Goal: Task Accomplishment & Management: Manage account settings

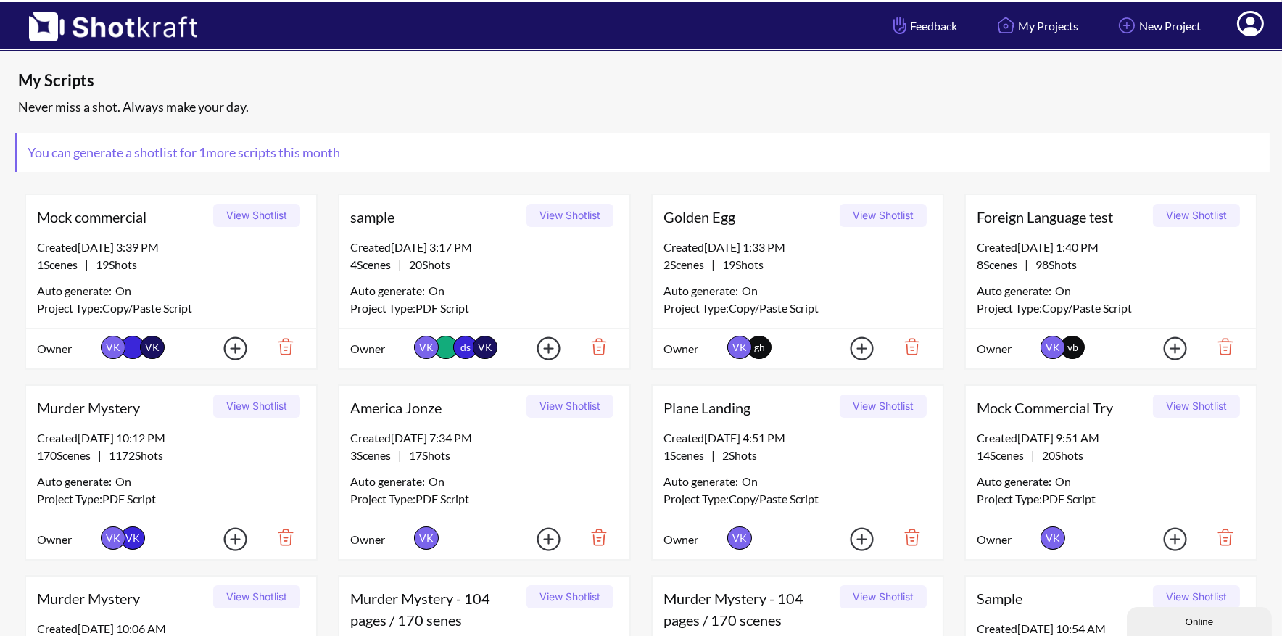
click at [1251, 23] on icon at bounding box center [1250, 25] width 15 height 17
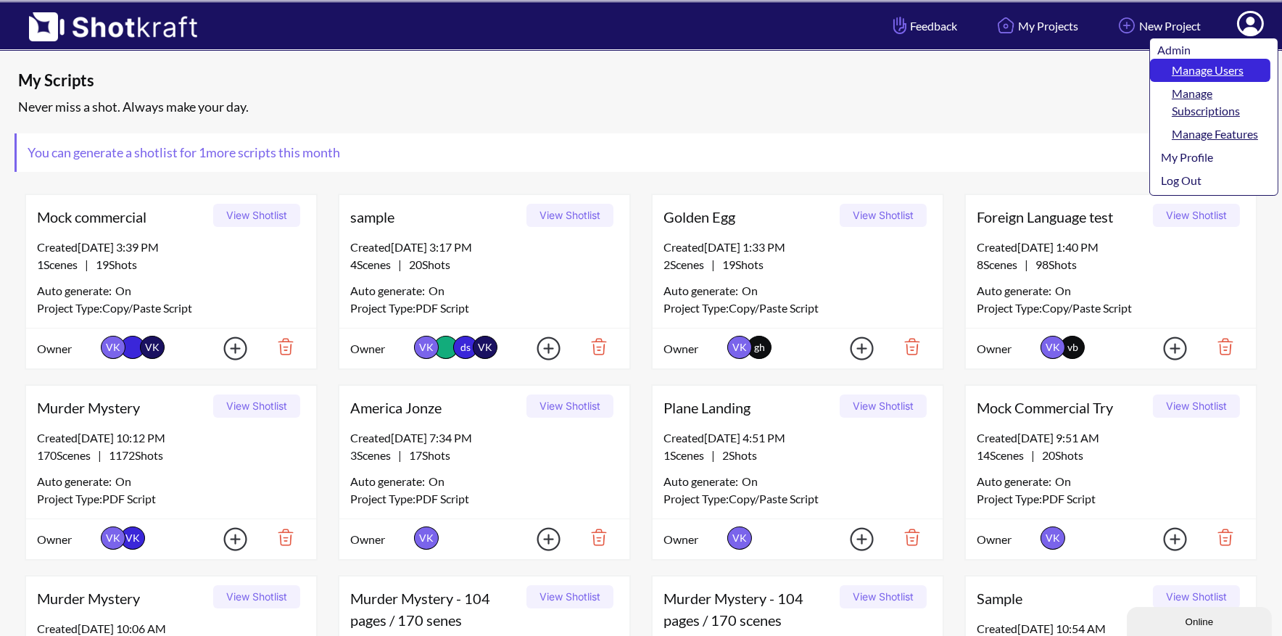
click at [1223, 63] on link "Manage Users" at bounding box center [1210, 70] width 120 height 23
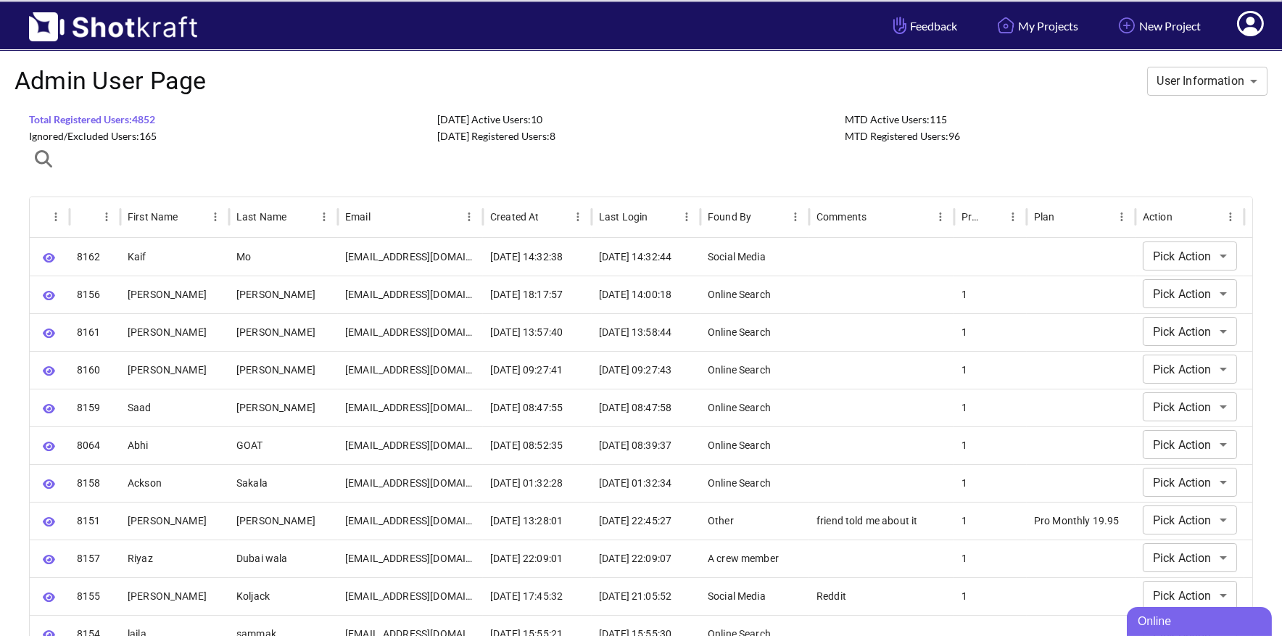
click at [1247, 19] on icon at bounding box center [1250, 25] width 15 height 17
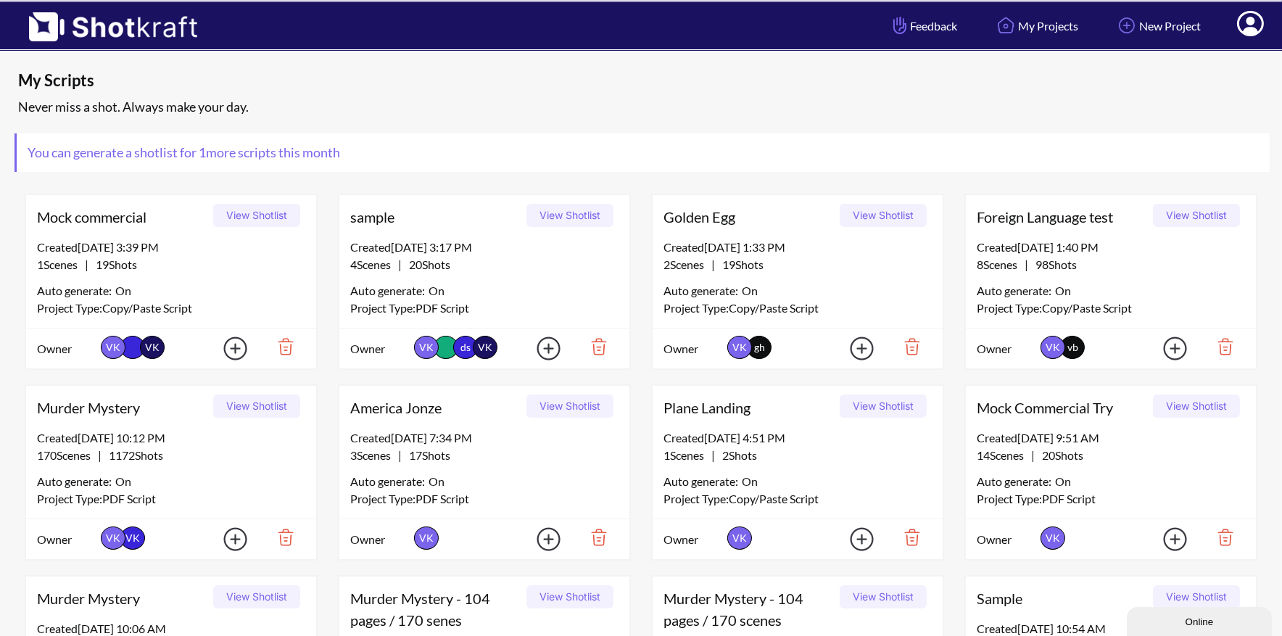
click at [1246, 21] on icon at bounding box center [1250, 23] width 27 height 25
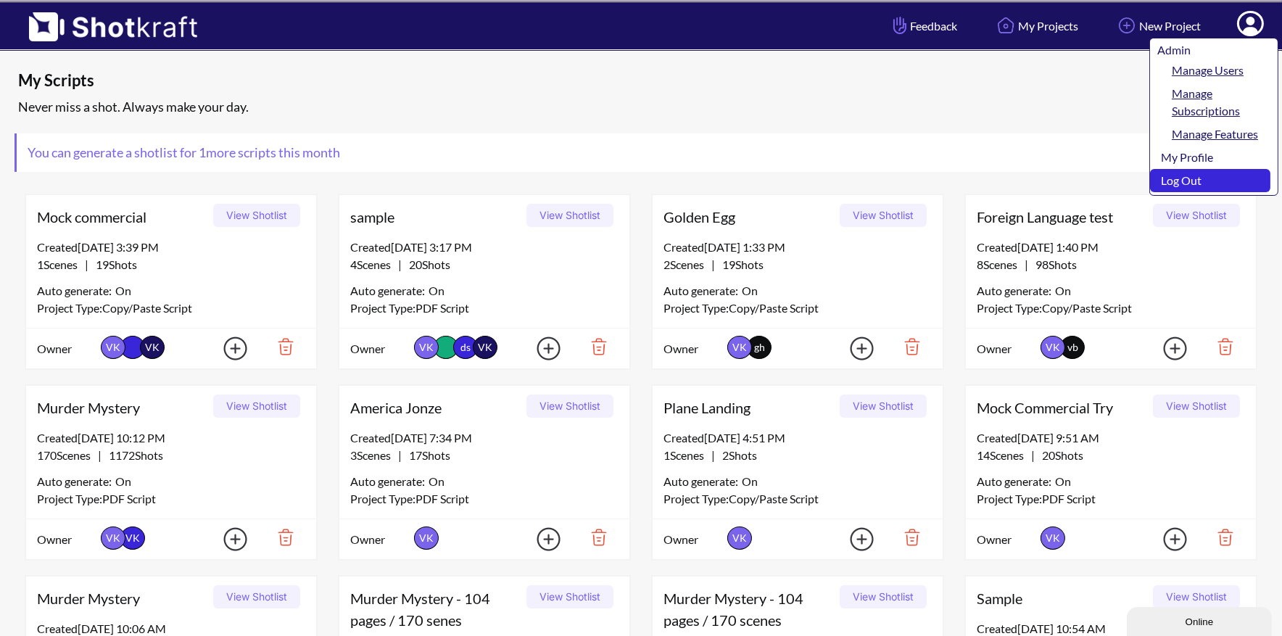
click at [1164, 181] on link "Log Out" at bounding box center [1210, 180] width 120 height 23
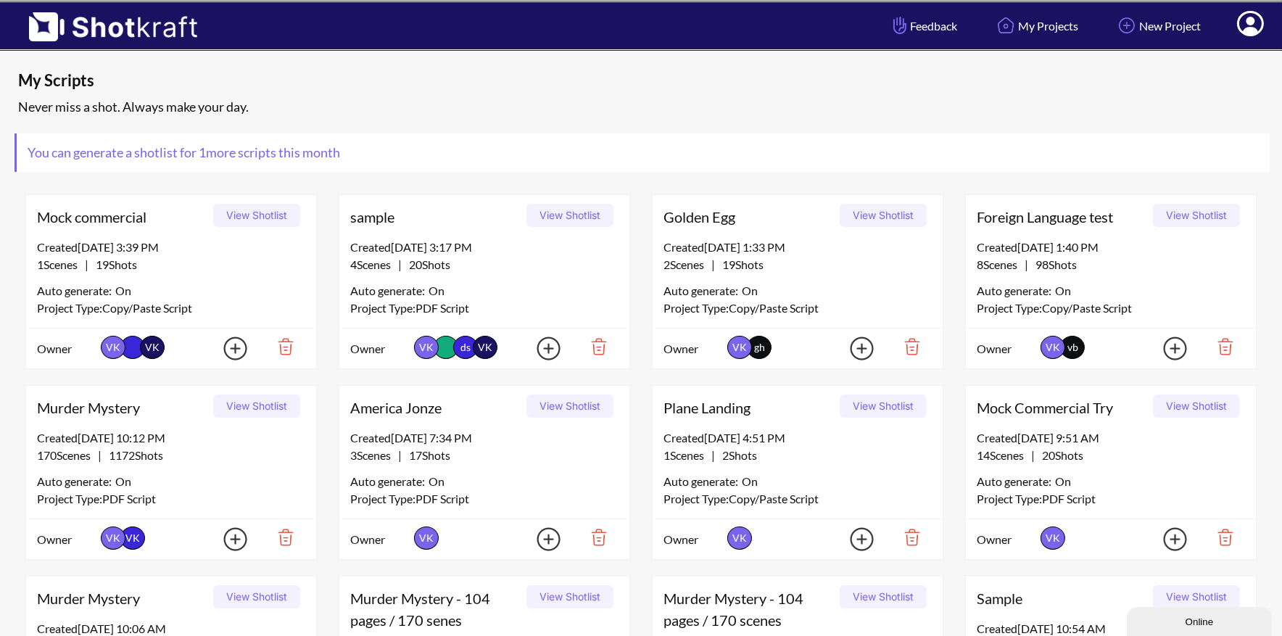
click at [1253, 28] on icon at bounding box center [1250, 25] width 15 height 17
click at [1255, 23] on icon at bounding box center [1250, 23] width 27 height 25
click at [1252, 28] on icon at bounding box center [1250, 25] width 15 height 17
click at [1182, 51] on link "My Profile" at bounding box center [1210, 52] width 120 height 23
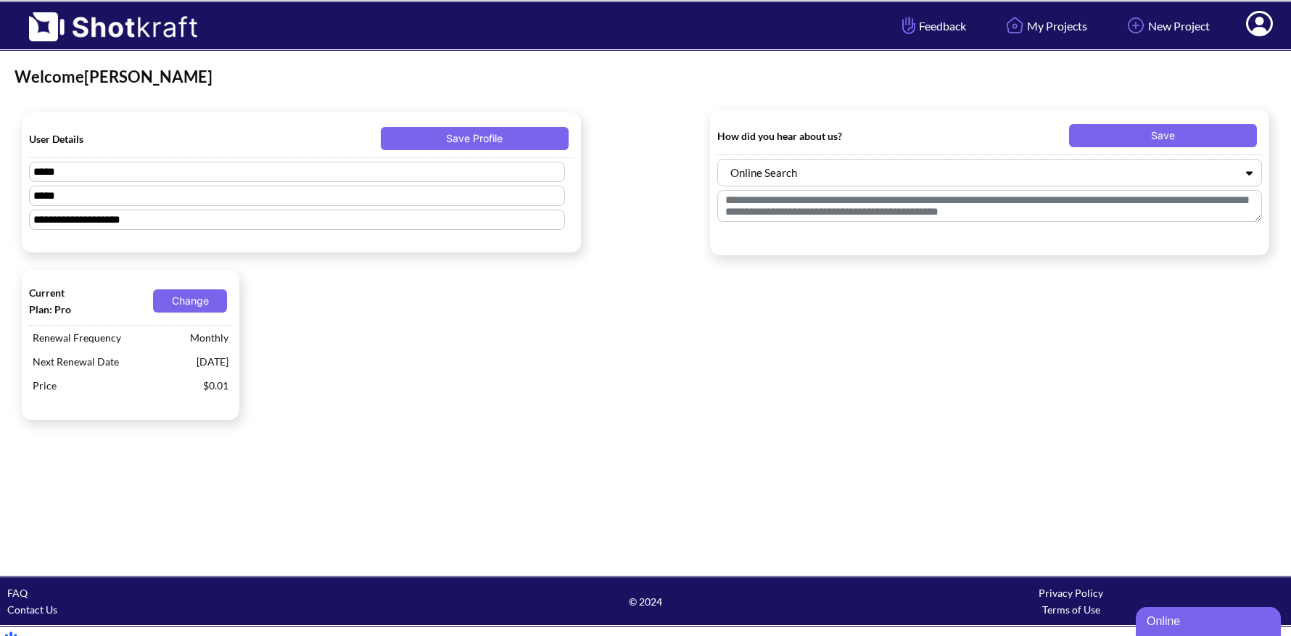
click at [1261, 25] on icon at bounding box center [1259, 23] width 27 height 25
click at [1241, 56] on link "My Profile" at bounding box center [1219, 52] width 120 height 23
click at [1258, 28] on icon at bounding box center [1259, 25] width 15 height 17
click at [1226, 74] on link "Log Out" at bounding box center [1219, 76] width 120 height 23
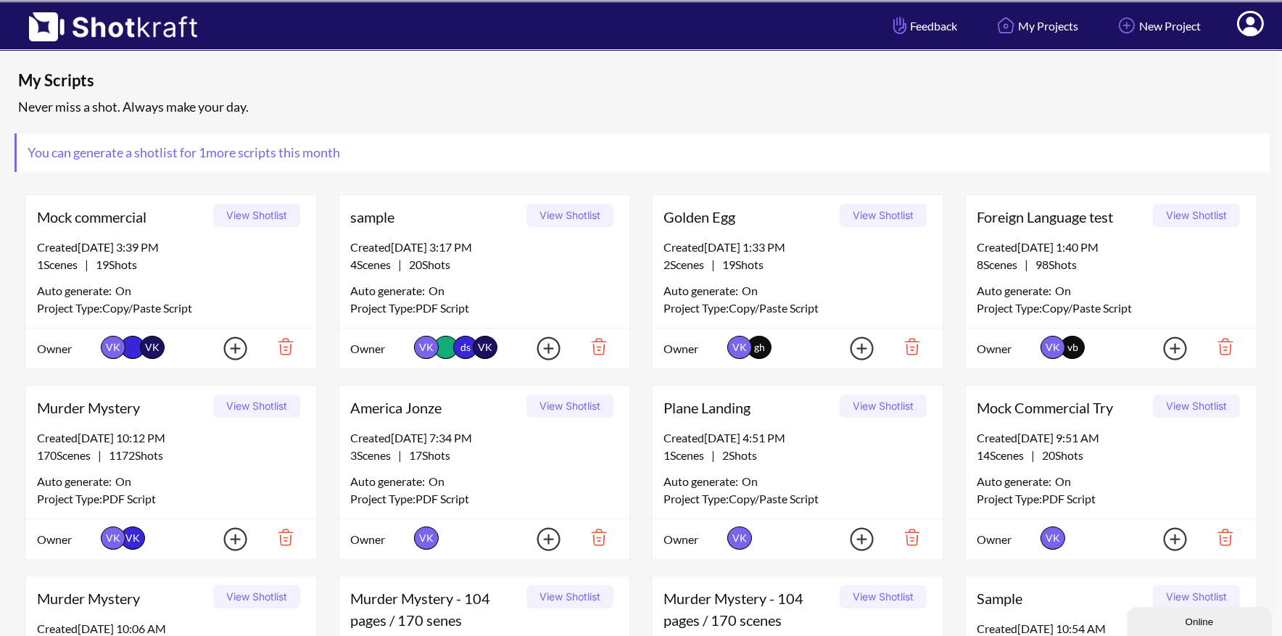
click at [1247, 30] on icon at bounding box center [1250, 25] width 15 height 17
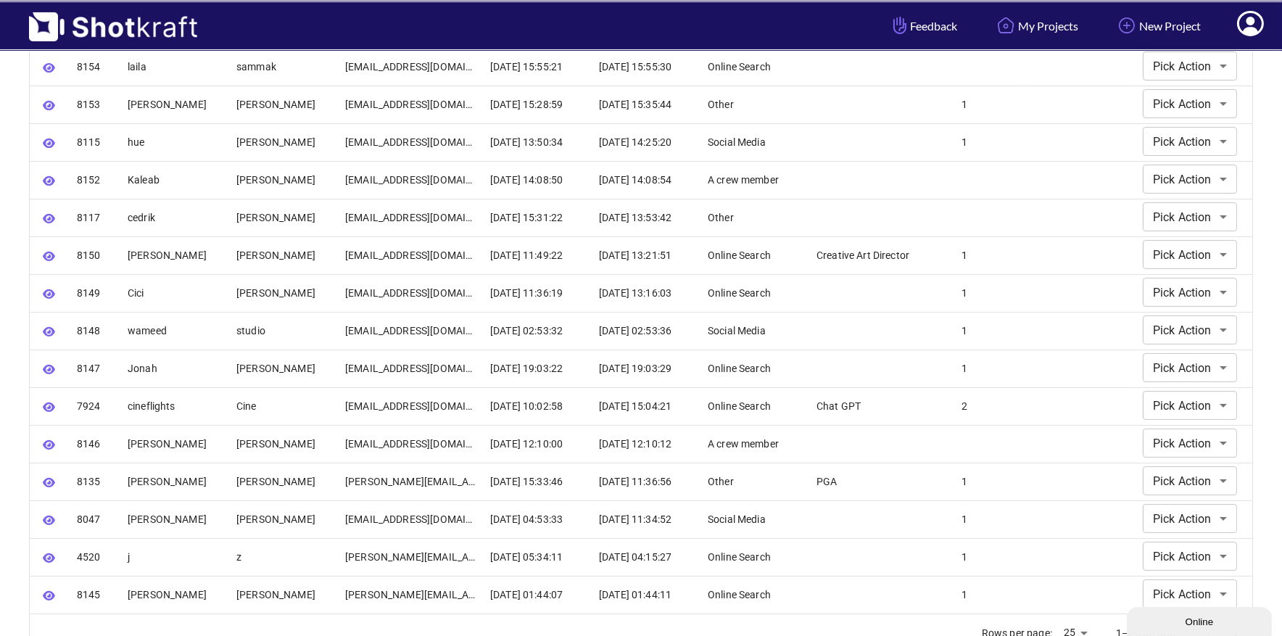
scroll to position [574, 0]
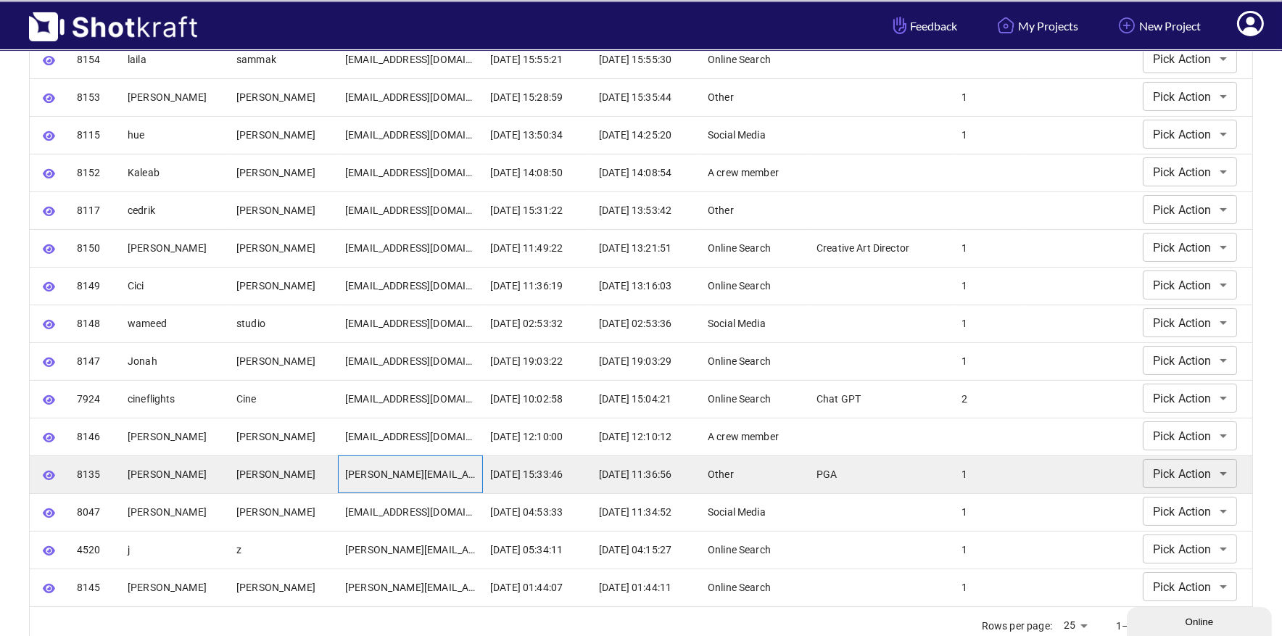
click at [391, 472] on div "daniel.w@bifrostpictures.com" at bounding box center [410, 474] width 145 height 38
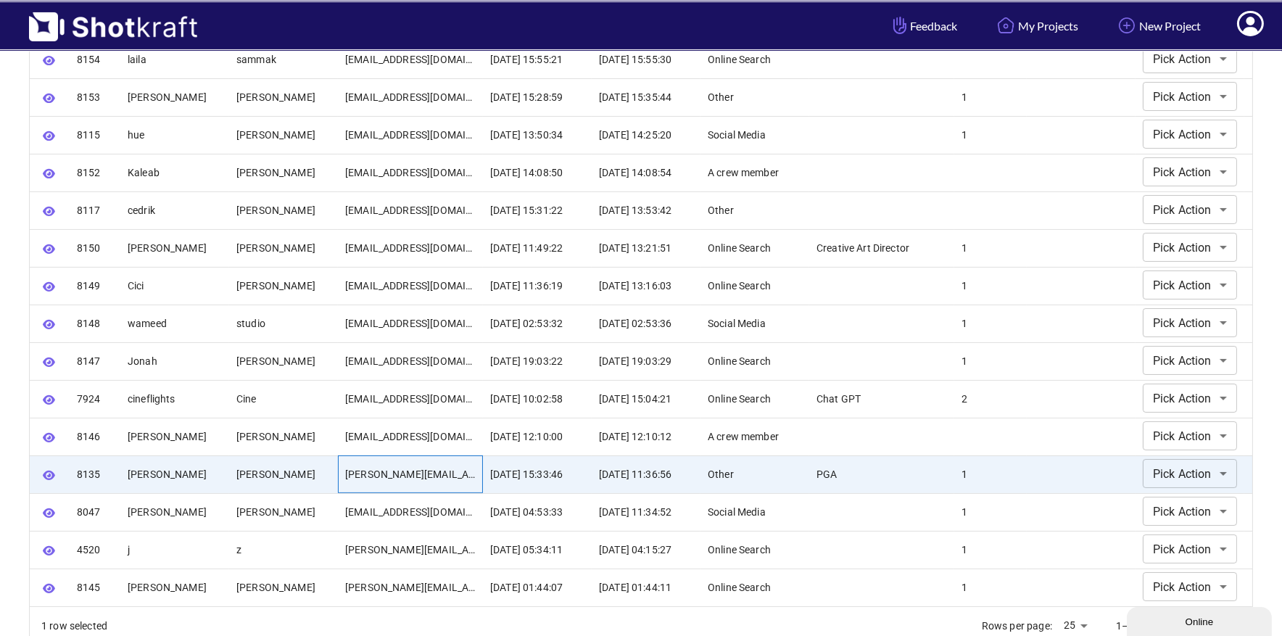
click at [392, 472] on div "daniel.w@bifrostpictures.com" at bounding box center [410, 474] width 145 height 38
click at [48, 472] on icon "button" at bounding box center [49, 475] width 12 height 11
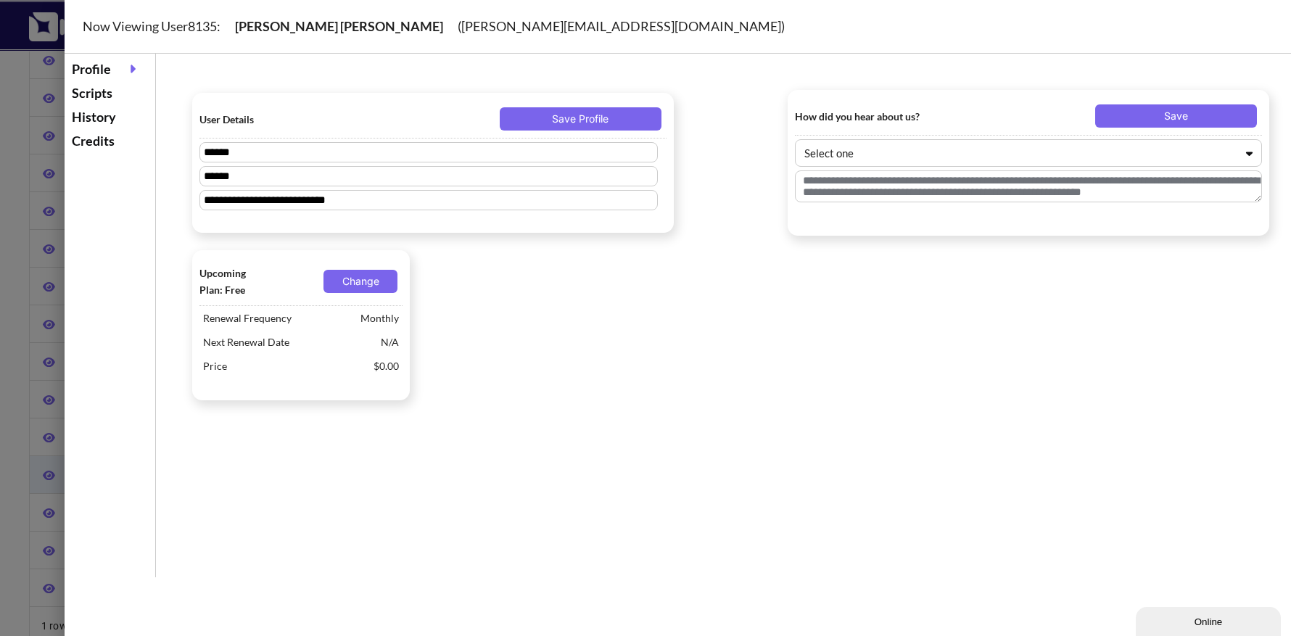
type textarea "***"
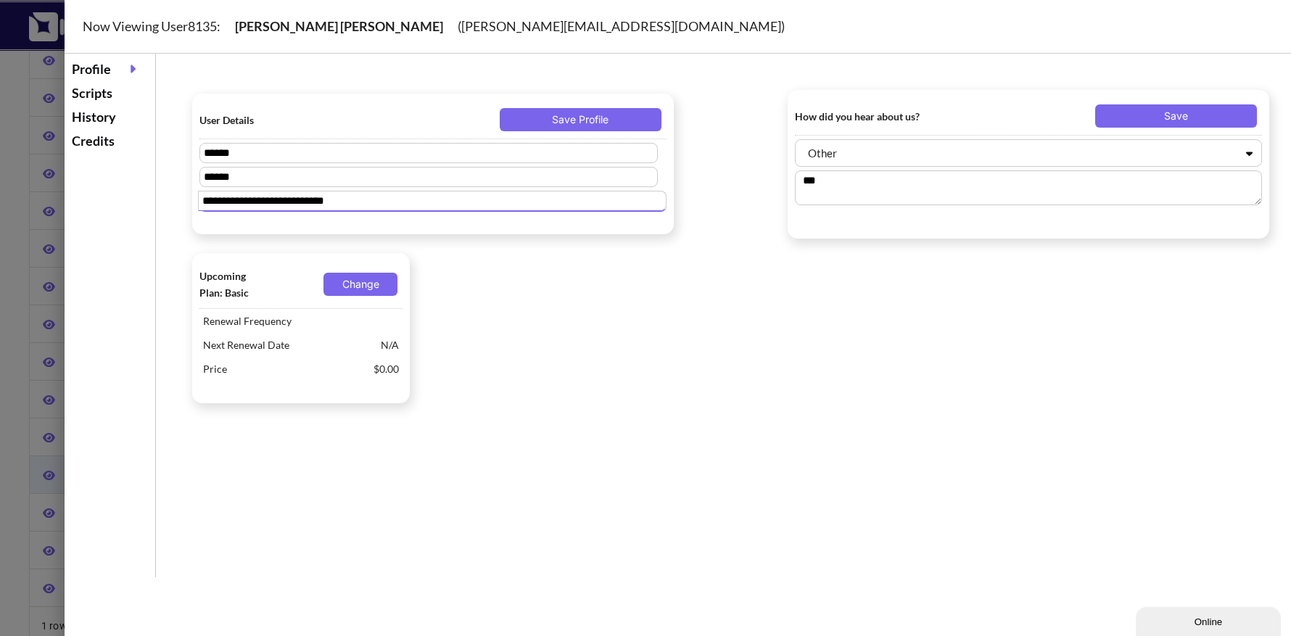
drag, startPoint x: 358, startPoint y: 202, endPoint x: 202, endPoint y: 196, distance: 155.3
click at [203, 196] on input "**********" at bounding box center [432, 201] width 469 height 20
click at [26, 165] on div at bounding box center [645, 318] width 1291 height 636
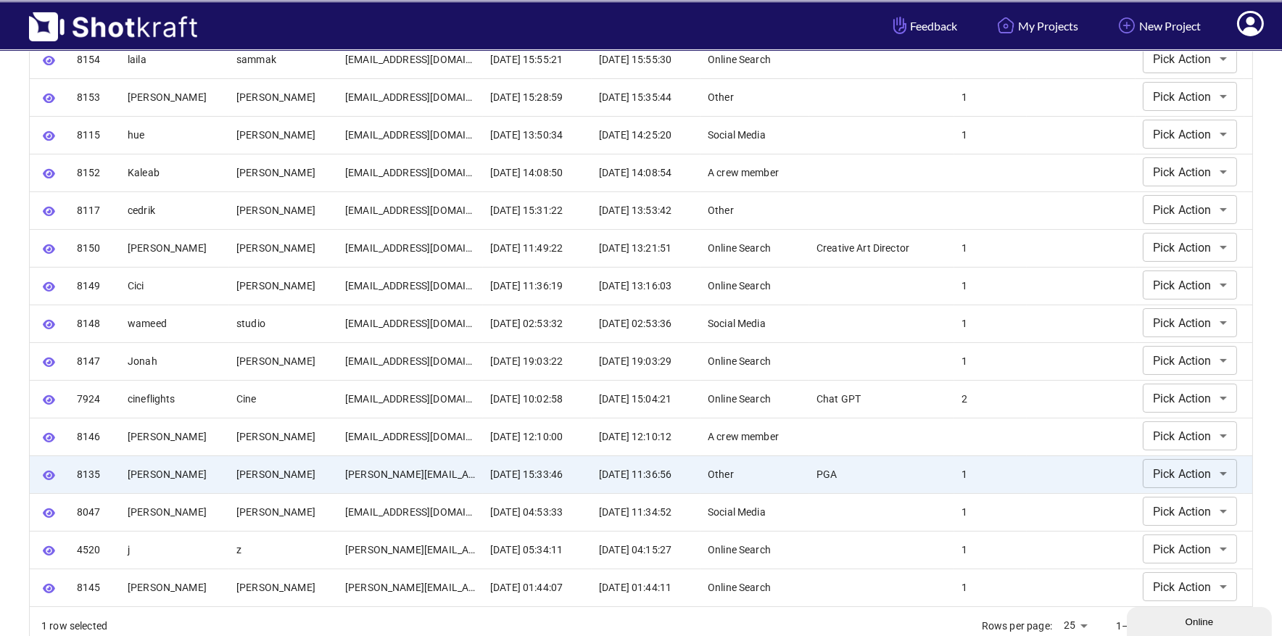
click at [1248, 26] on icon at bounding box center [1250, 25] width 15 height 17
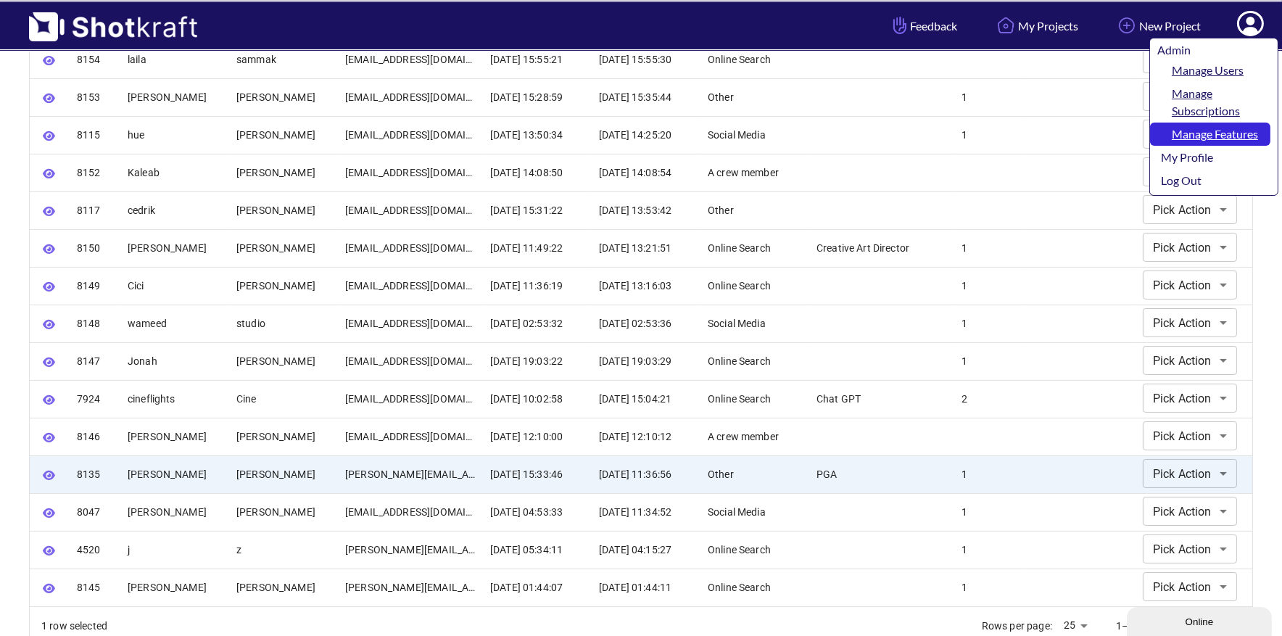
click at [1214, 130] on link "Manage Features" at bounding box center [1210, 134] width 120 height 23
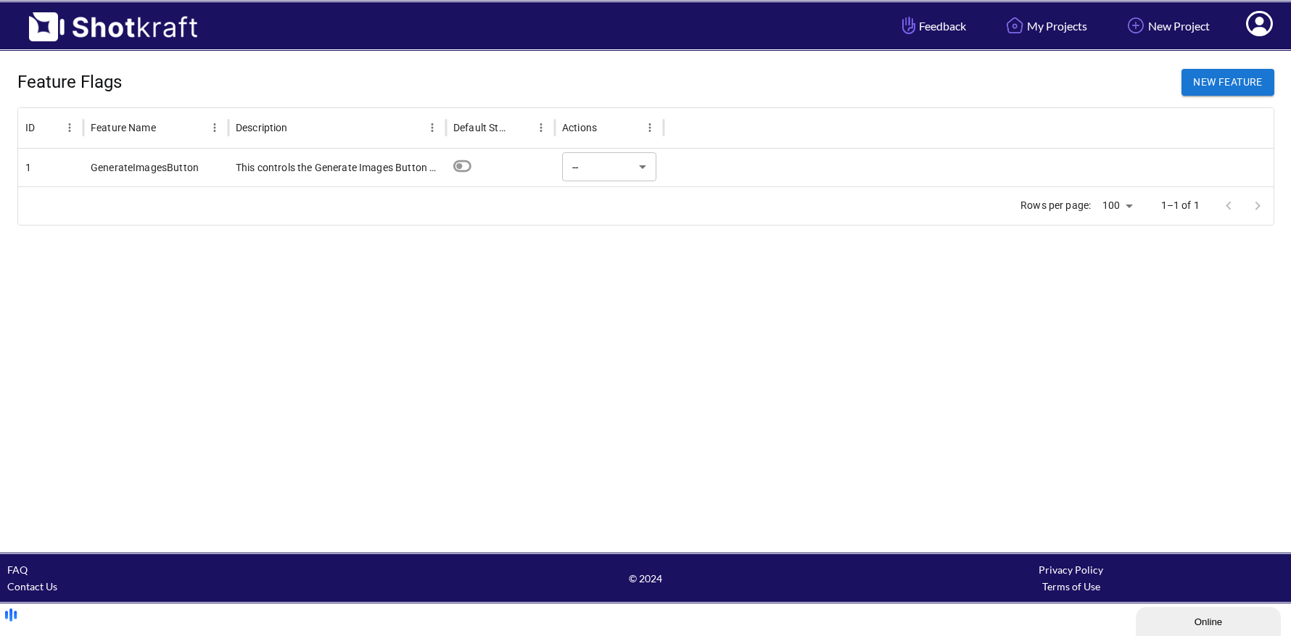
click at [965, 162] on div at bounding box center [969, 168] width 610 height 38
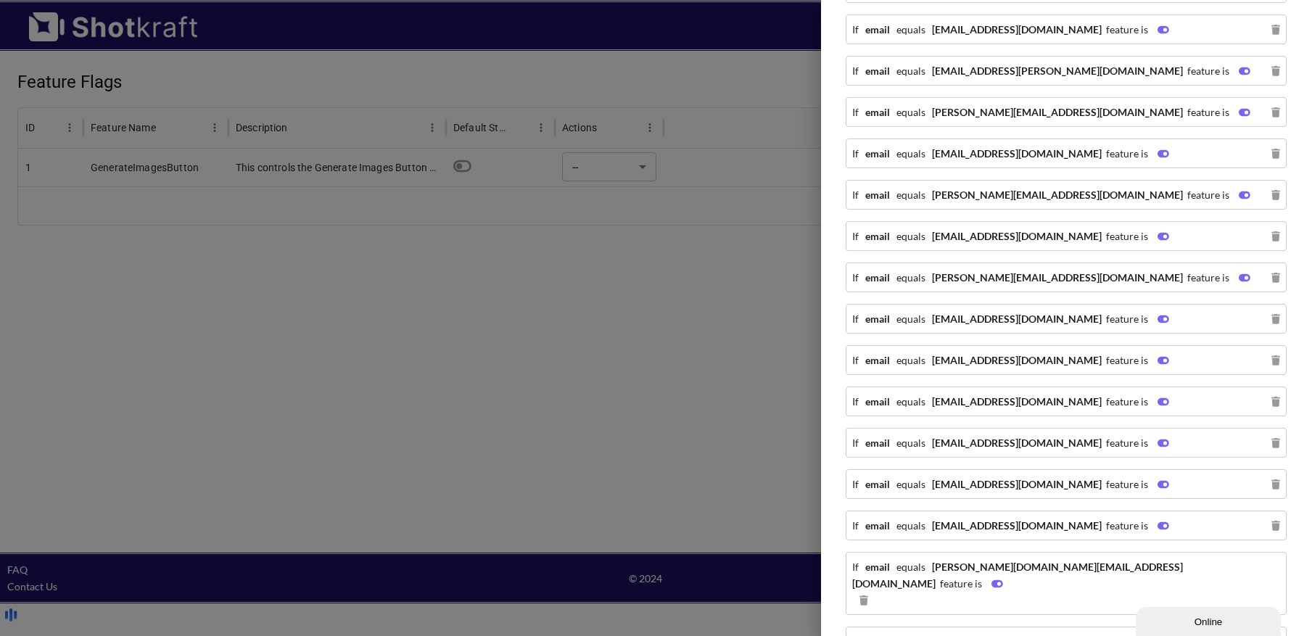
scroll to position [1712, 0]
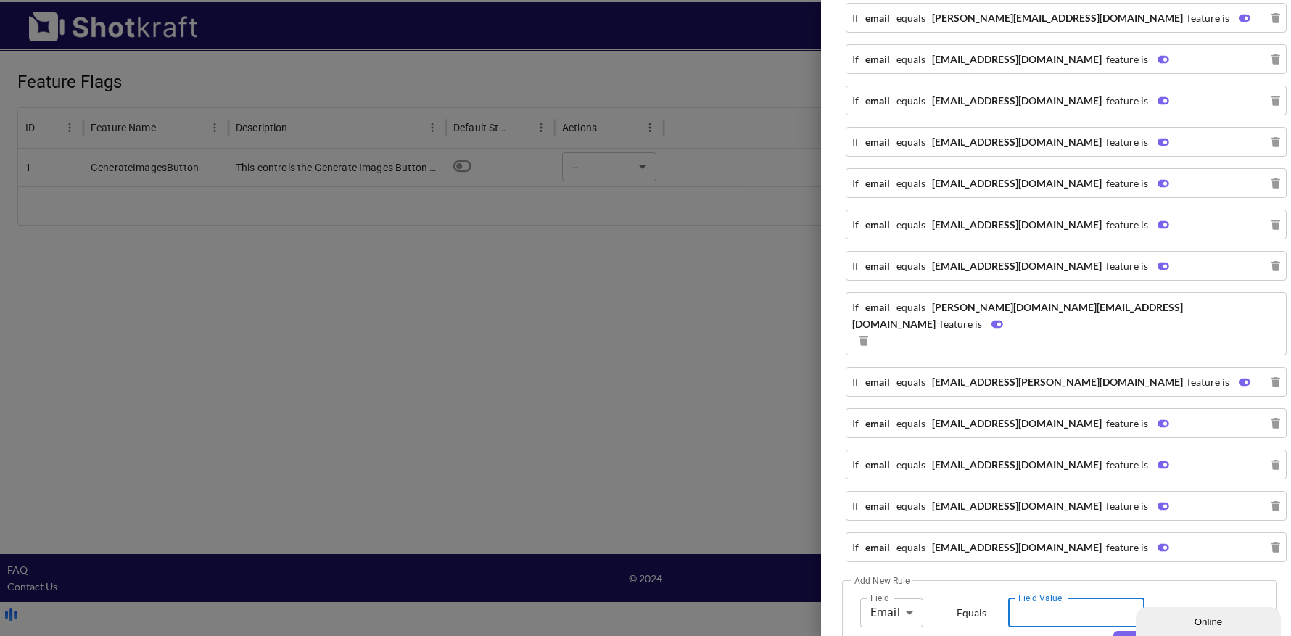
click at [1023, 598] on input "Field Value" at bounding box center [1076, 612] width 136 height 29
paste input "**********"
type input "**********"
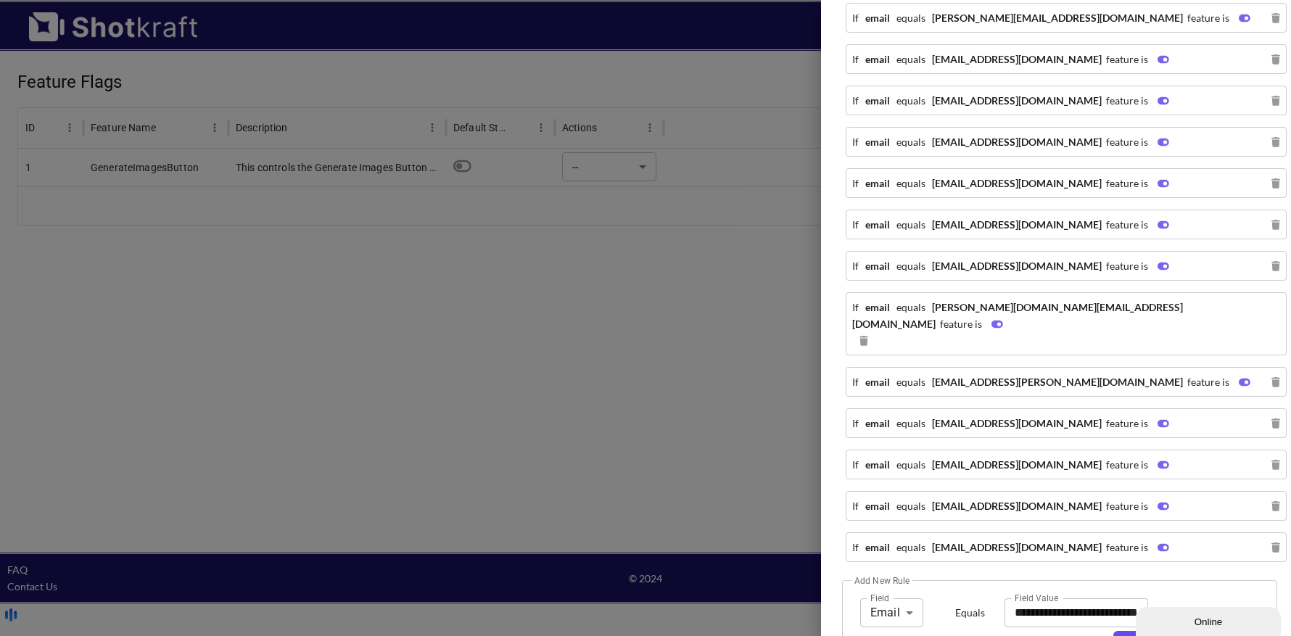
click at [1128, 631] on button "Add Rule" at bounding box center [1181, 642] width 137 height 23
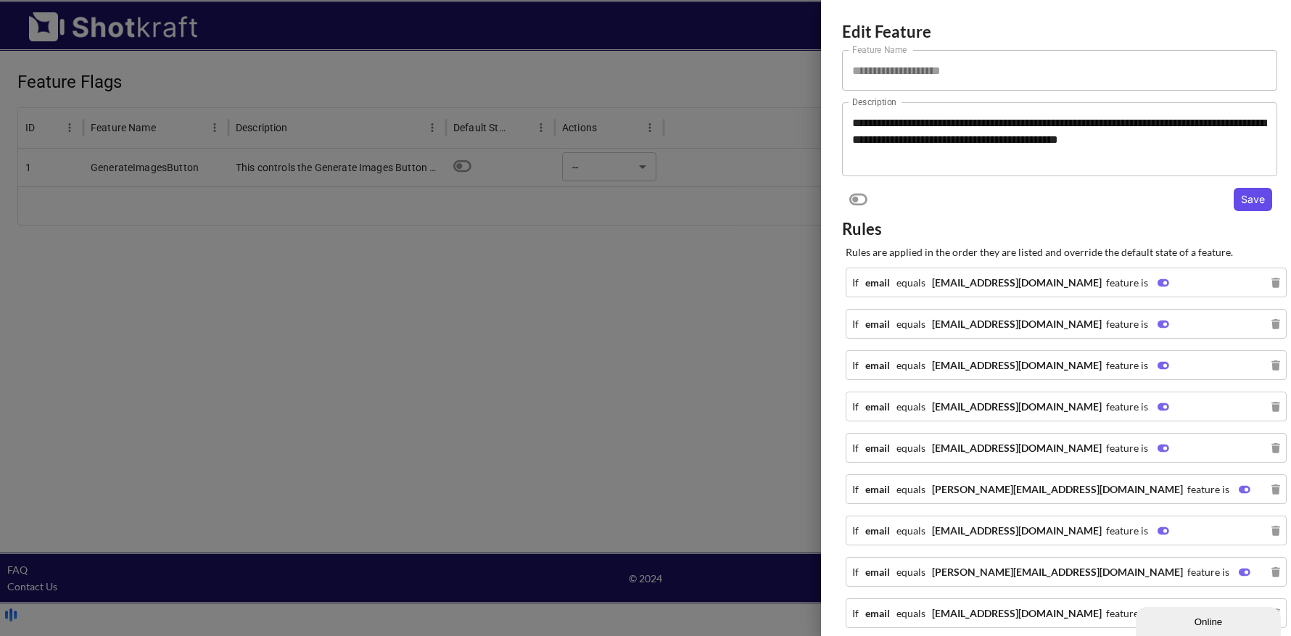
click at [1243, 199] on button "Save" at bounding box center [1253, 199] width 38 height 23
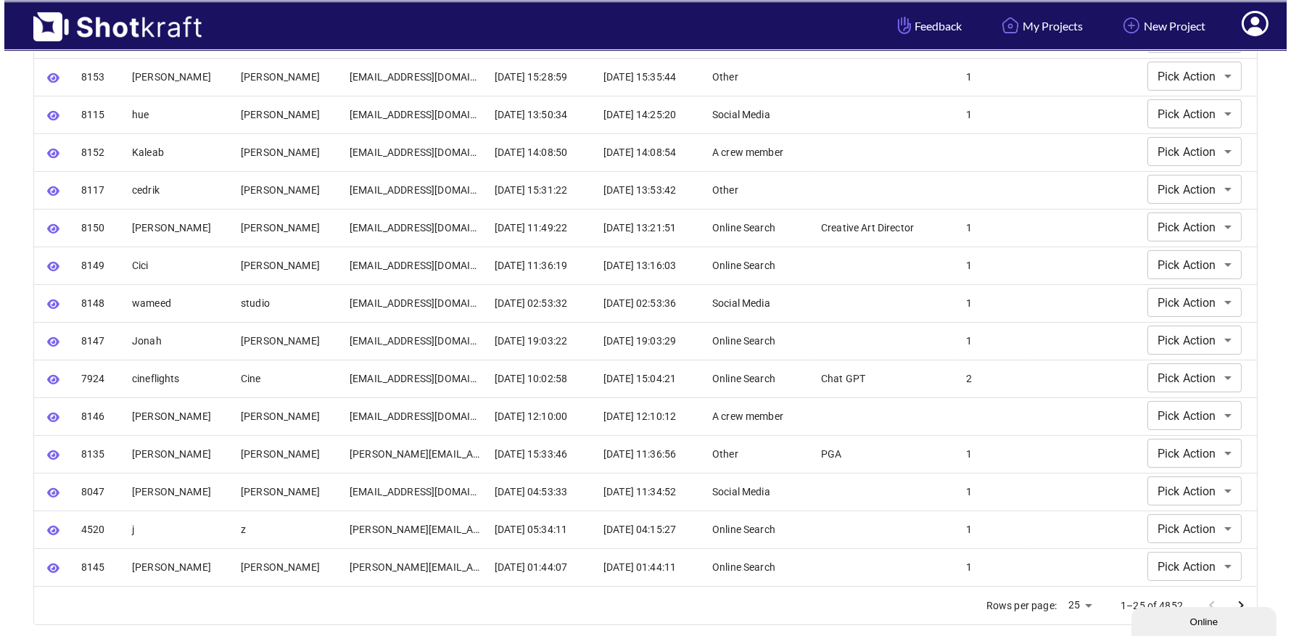
scroll to position [597, 0]
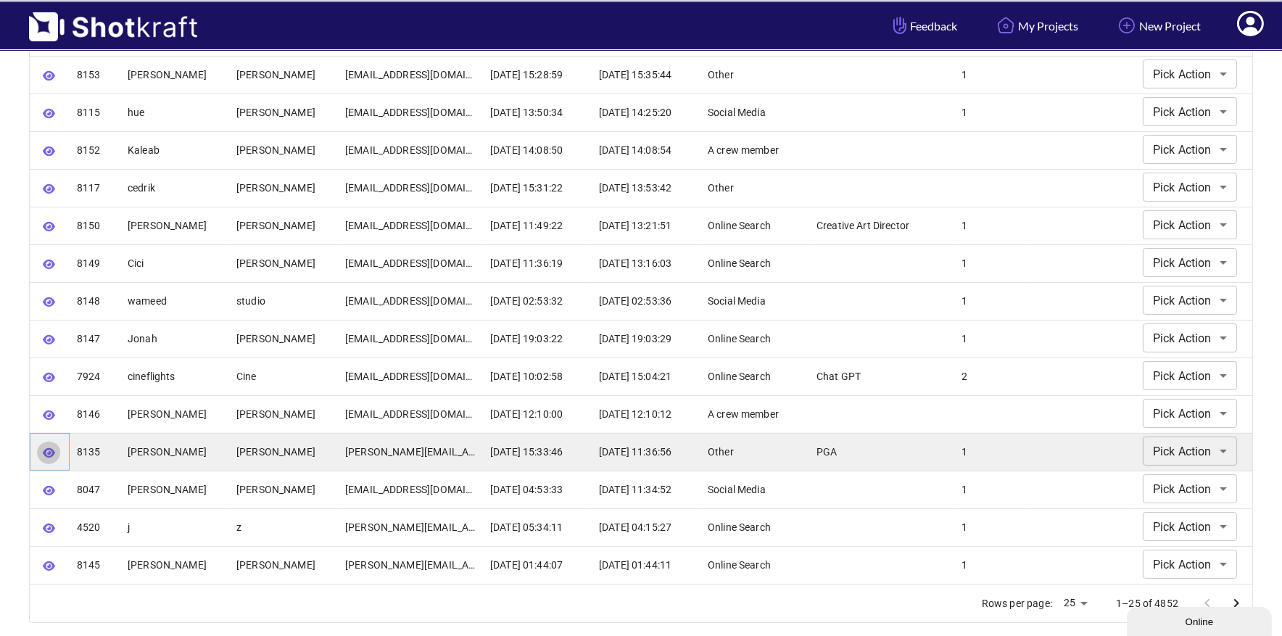
click at [44, 450] on icon "button" at bounding box center [49, 452] width 12 height 9
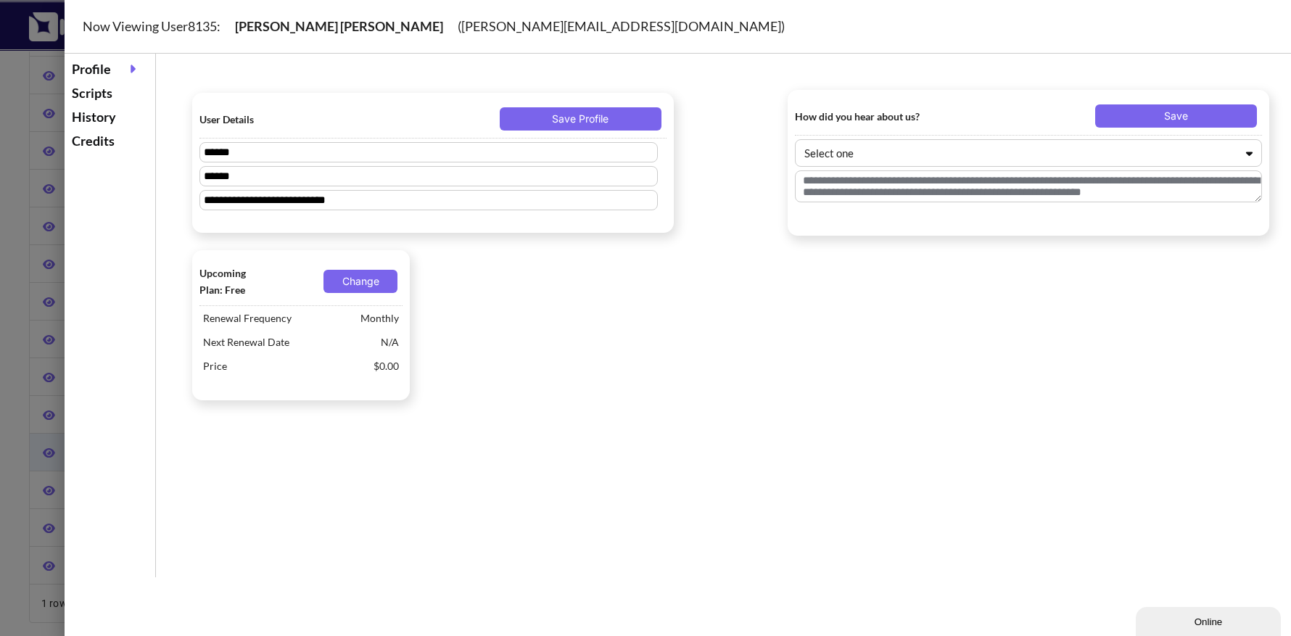
type textarea "***"
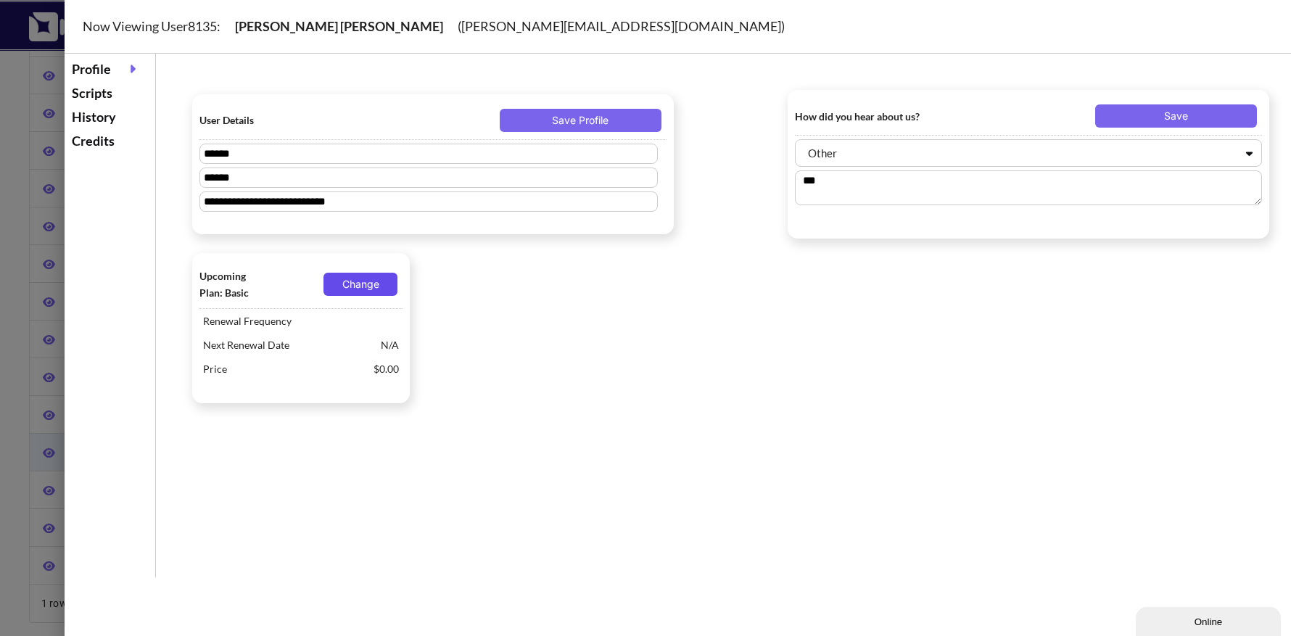
click at [346, 286] on button "Change" at bounding box center [360, 284] width 74 height 23
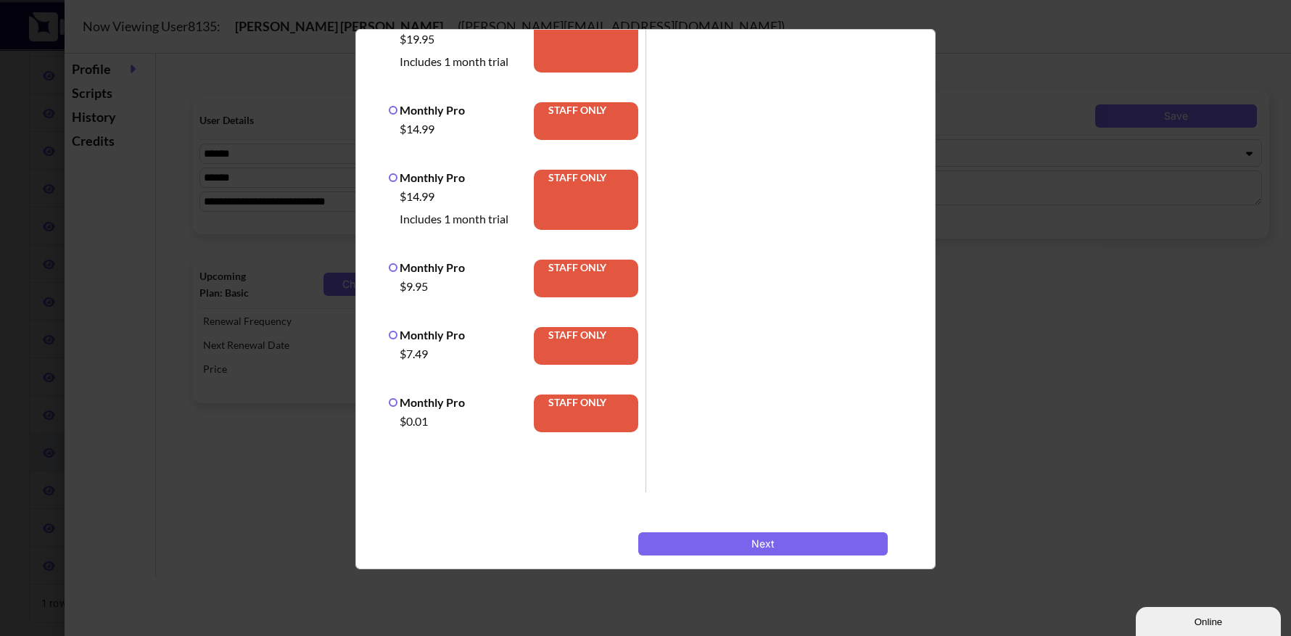
scroll to position [421, 0]
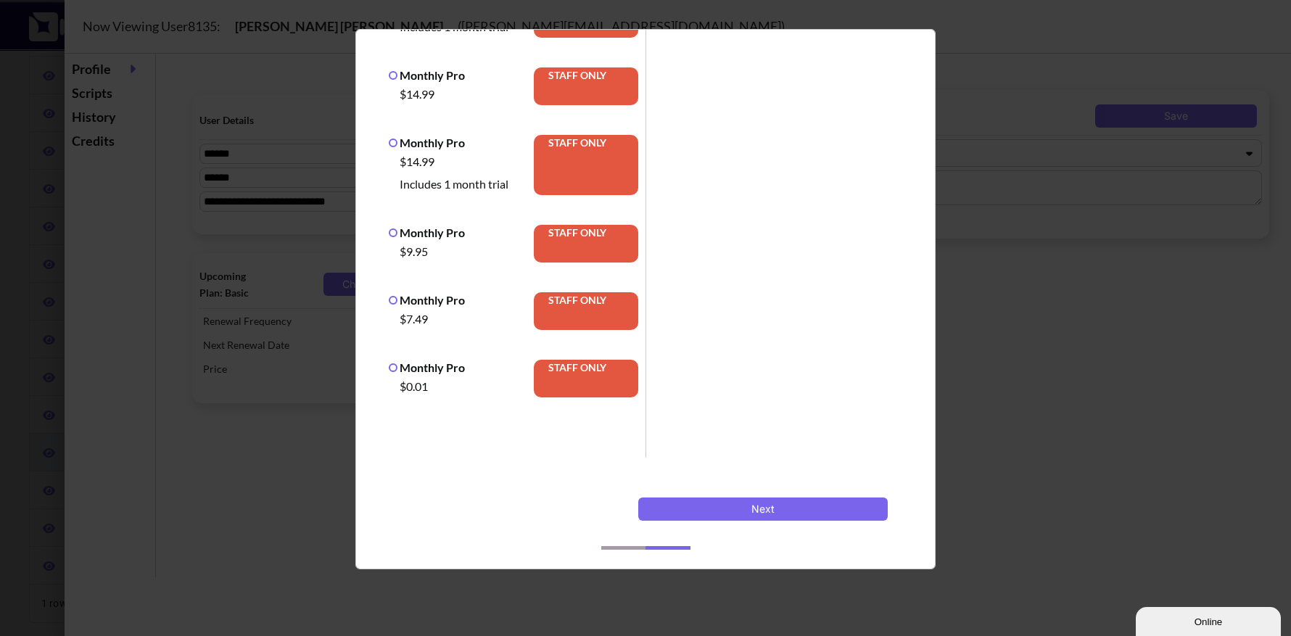
click at [402, 370] on label "Monthly Pro" at bounding box center [427, 367] width 76 height 14
click at [719, 506] on button "Next" at bounding box center [762, 509] width 249 height 23
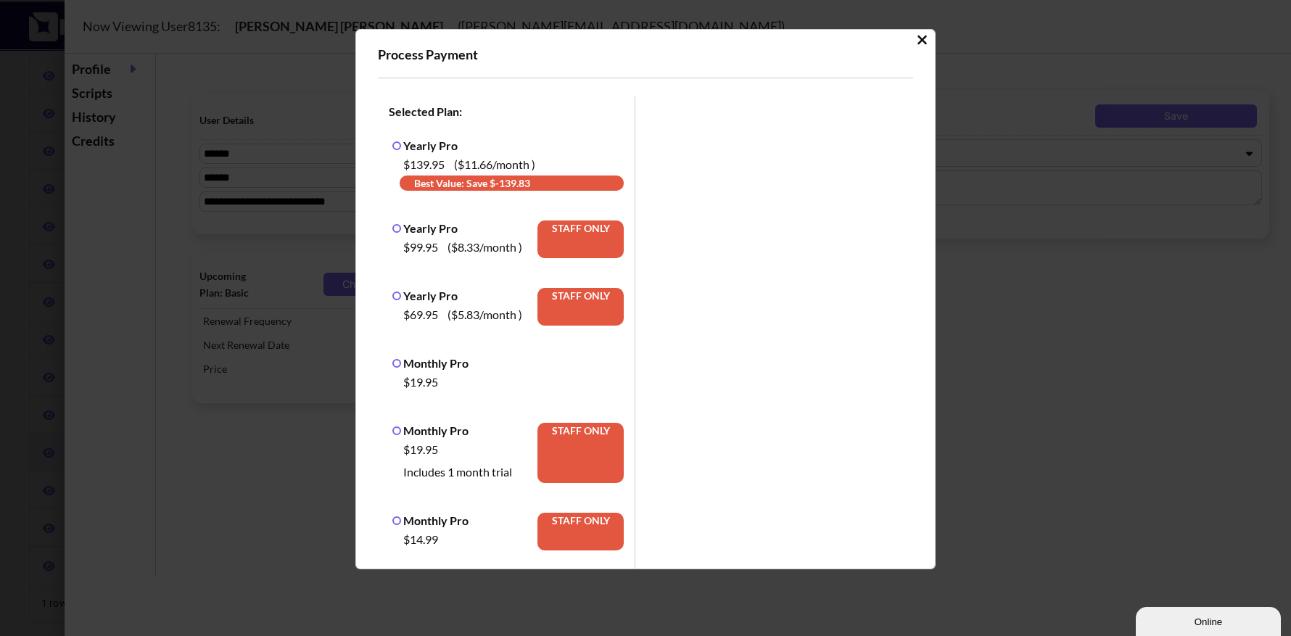
scroll to position [0, 0]
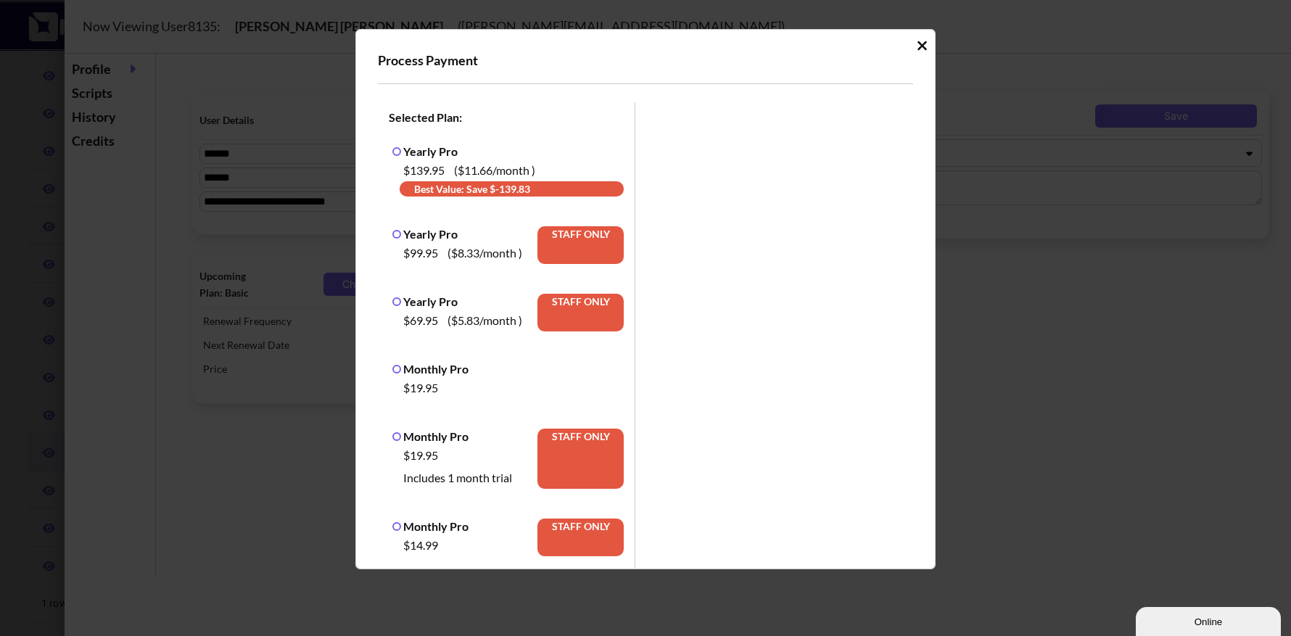
click at [917, 41] on icon "Idle Modal" at bounding box center [922, 45] width 11 height 15
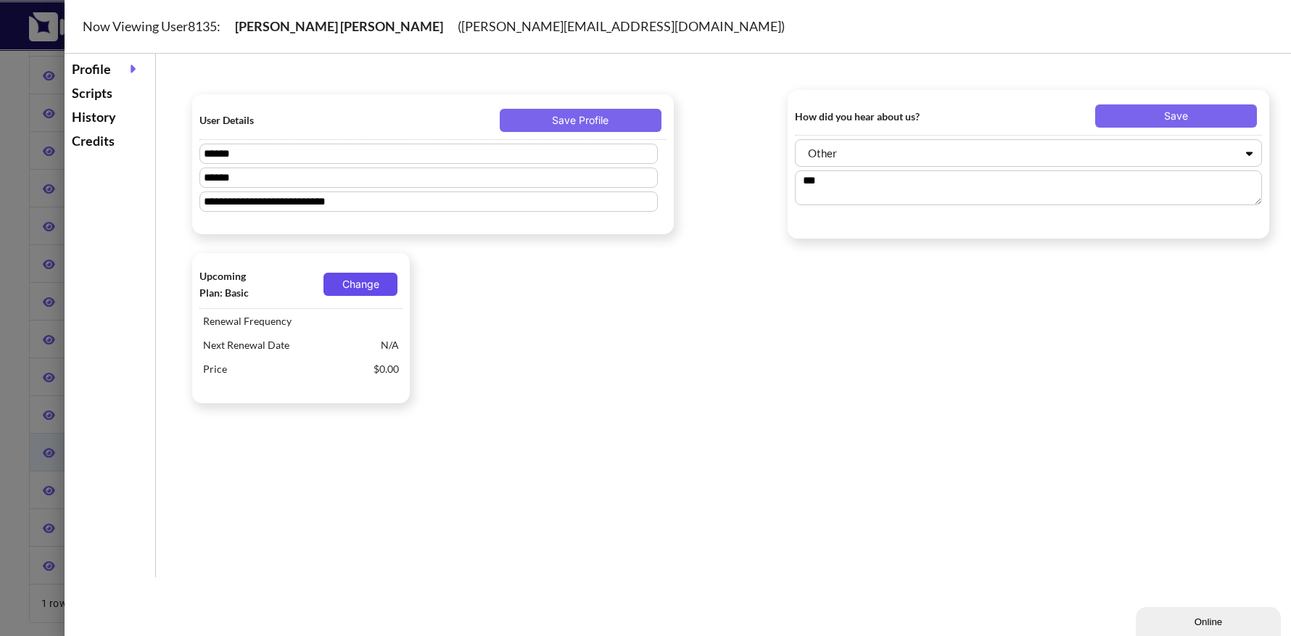
click at [375, 286] on button "Change" at bounding box center [360, 284] width 74 height 23
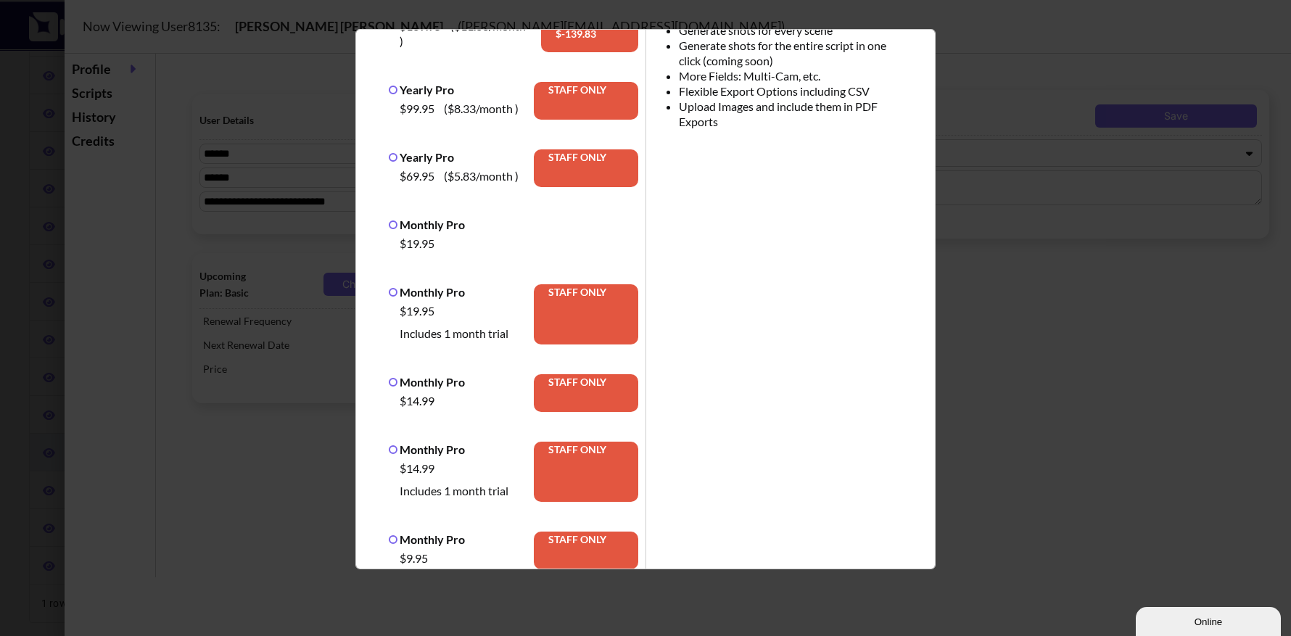
scroll to position [117, 0]
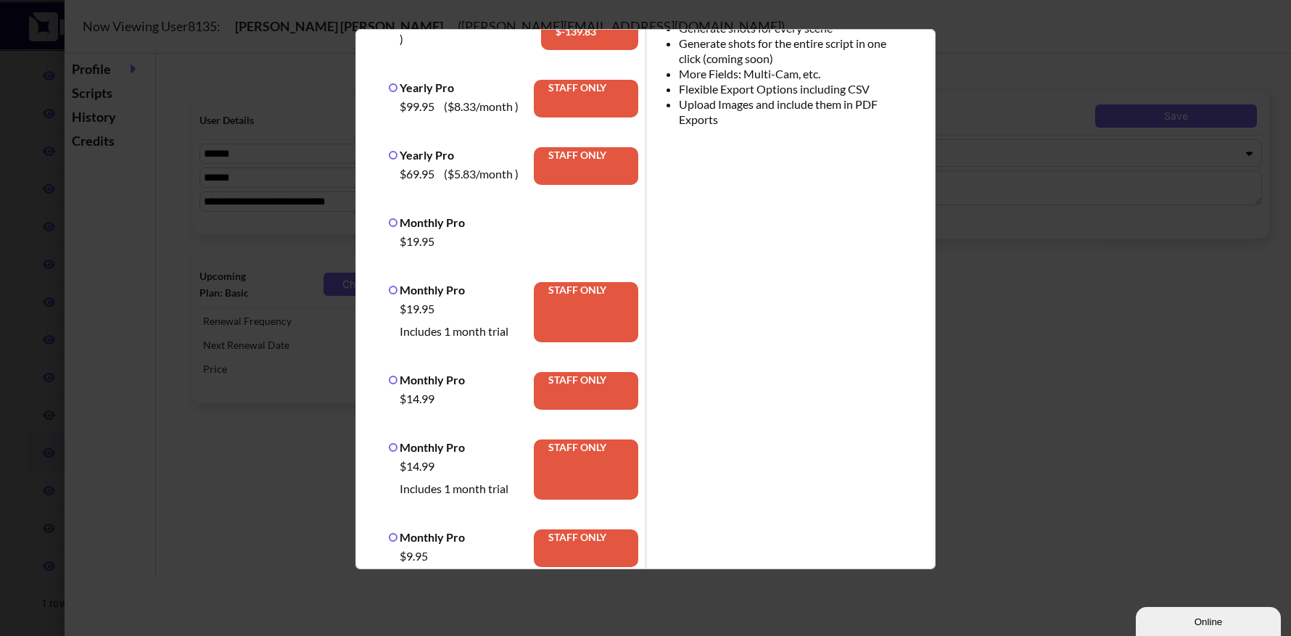
click at [392, 285] on label "Monthly Pro" at bounding box center [427, 290] width 76 height 14
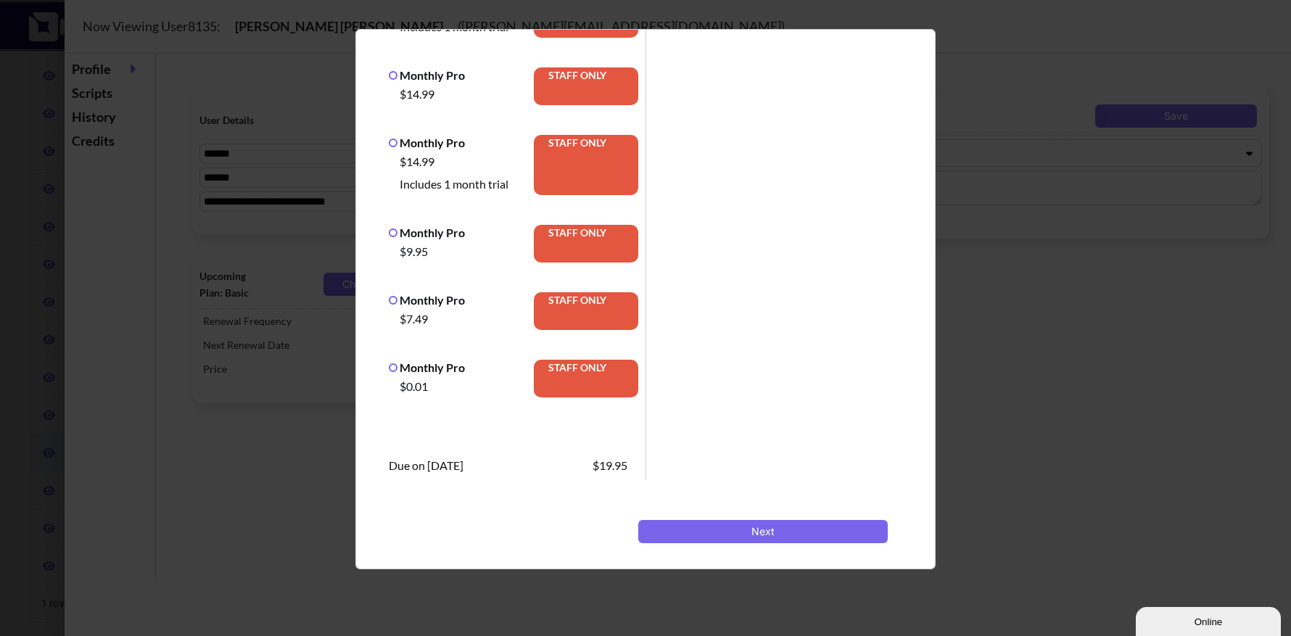
scroll to position [459, 0]
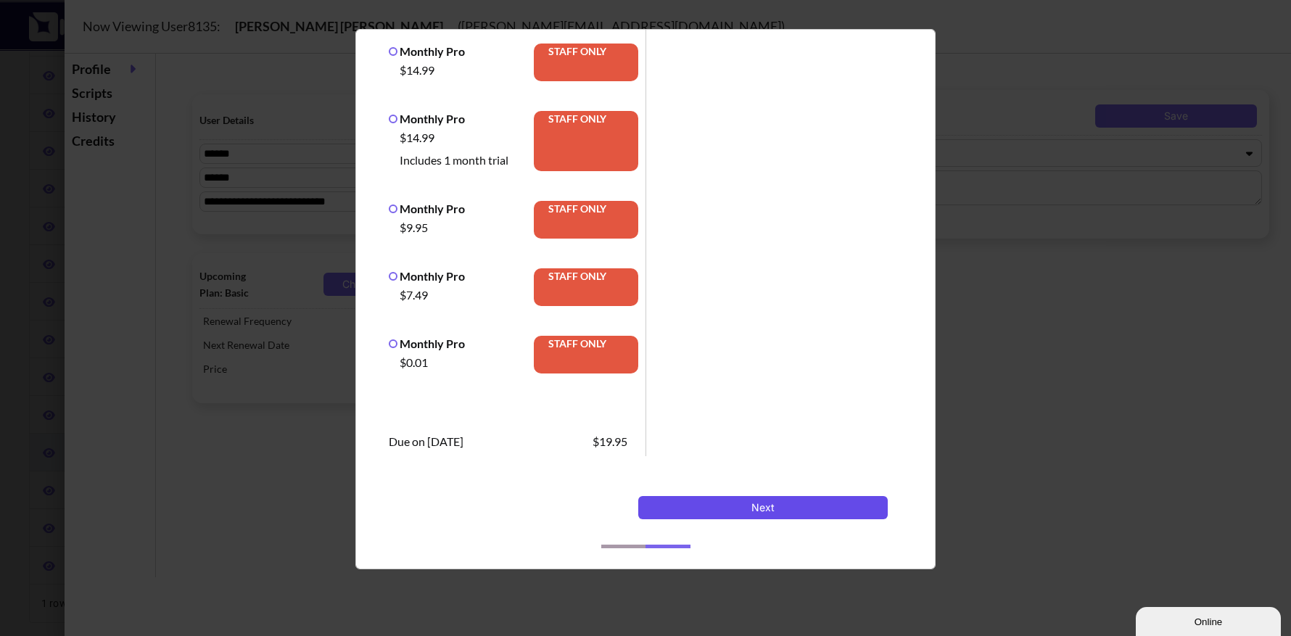
click at [741, 506] on button "Next" at bounding box center [762, 507] width 249 height 23
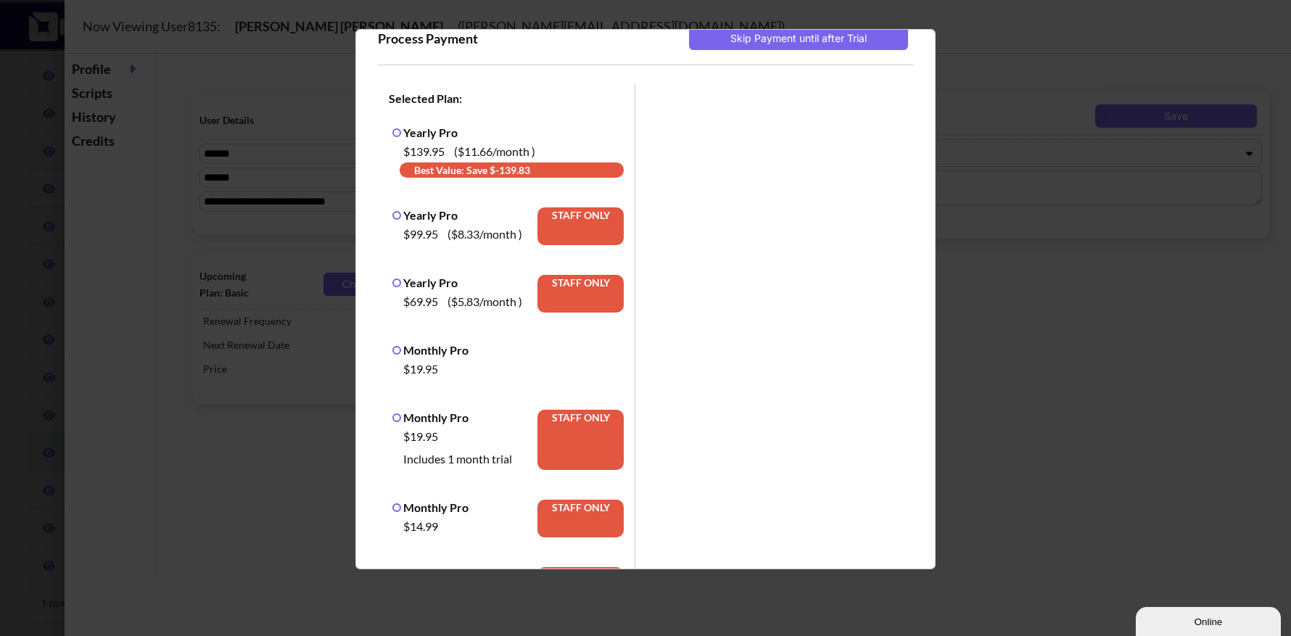
scroll to position [0, 0]
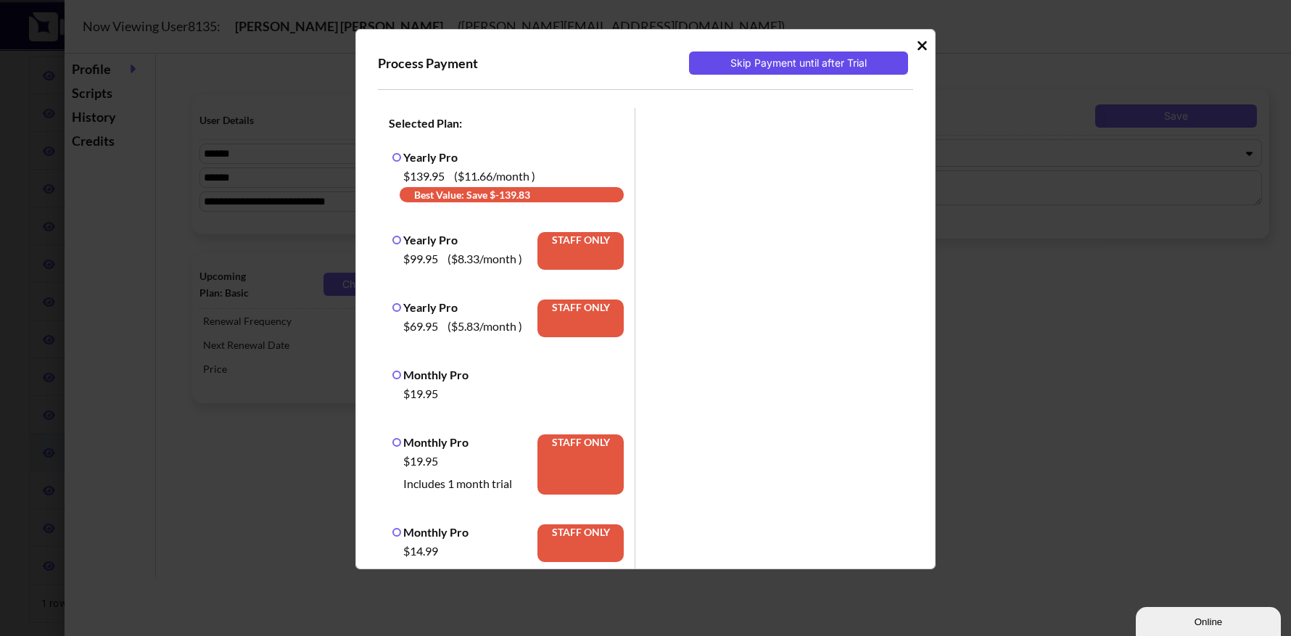
click at [786, 63] on button "Skip Payment until after Trial" at bounding box center [798, 62] width 219 height 23
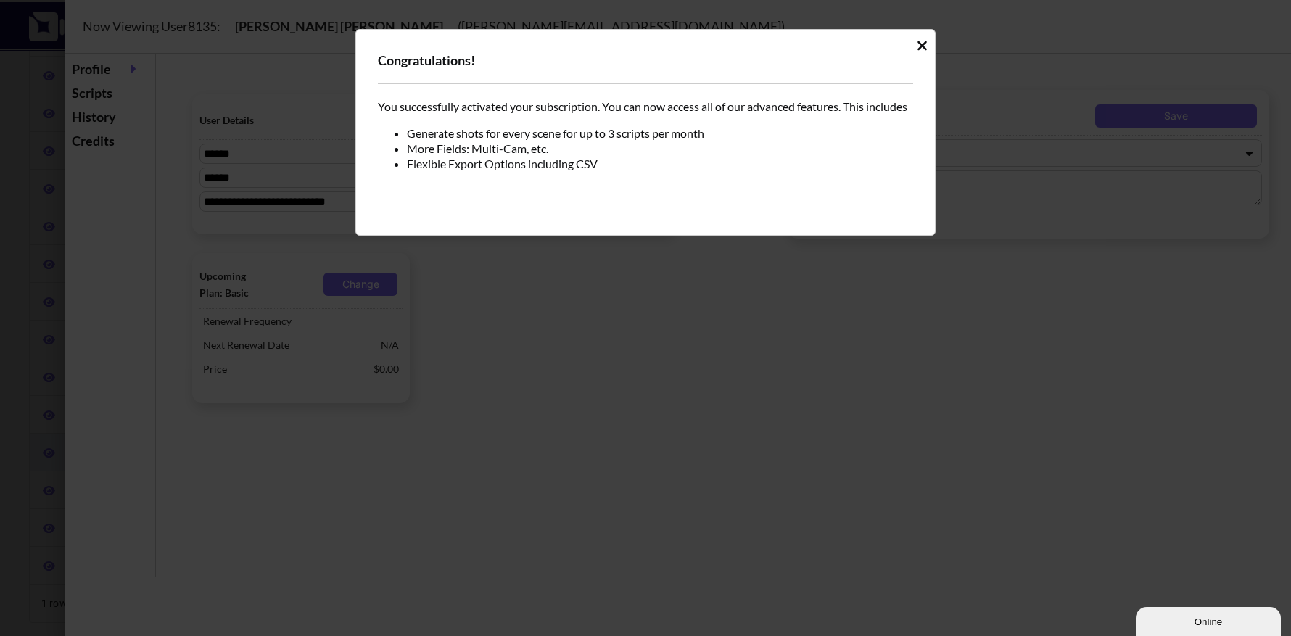
click at [921, 40] on icon "Idle Modal" at bounding box center [922, 45] width 11 height 15
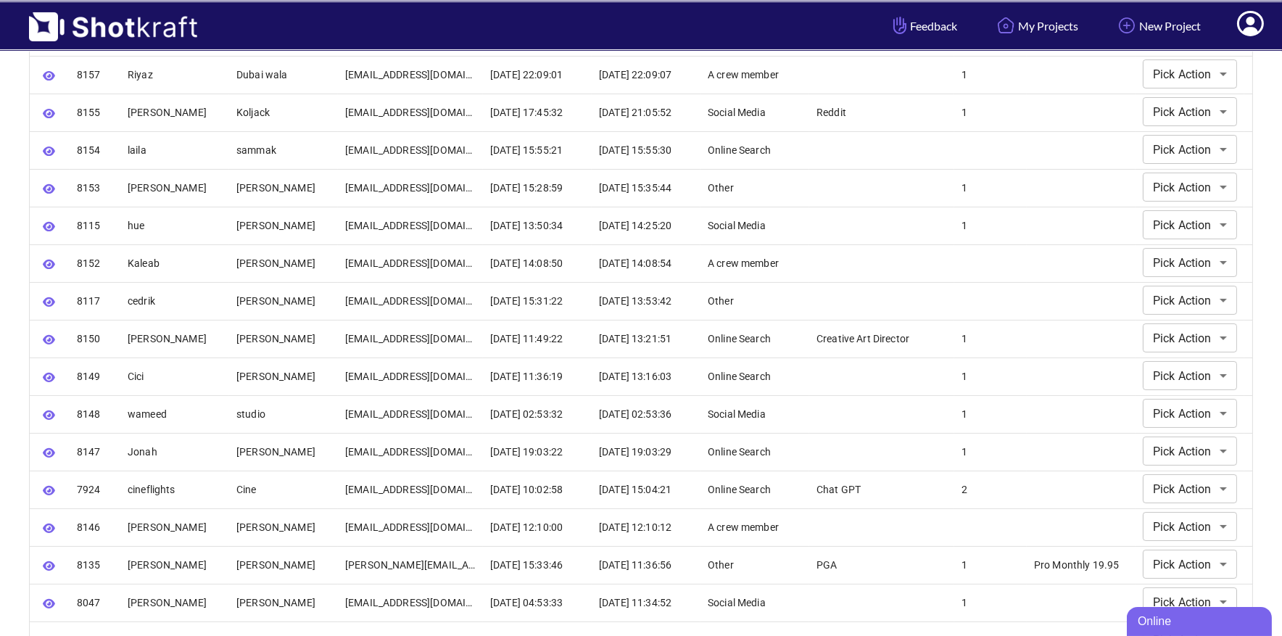
scroll to position [486, 0]
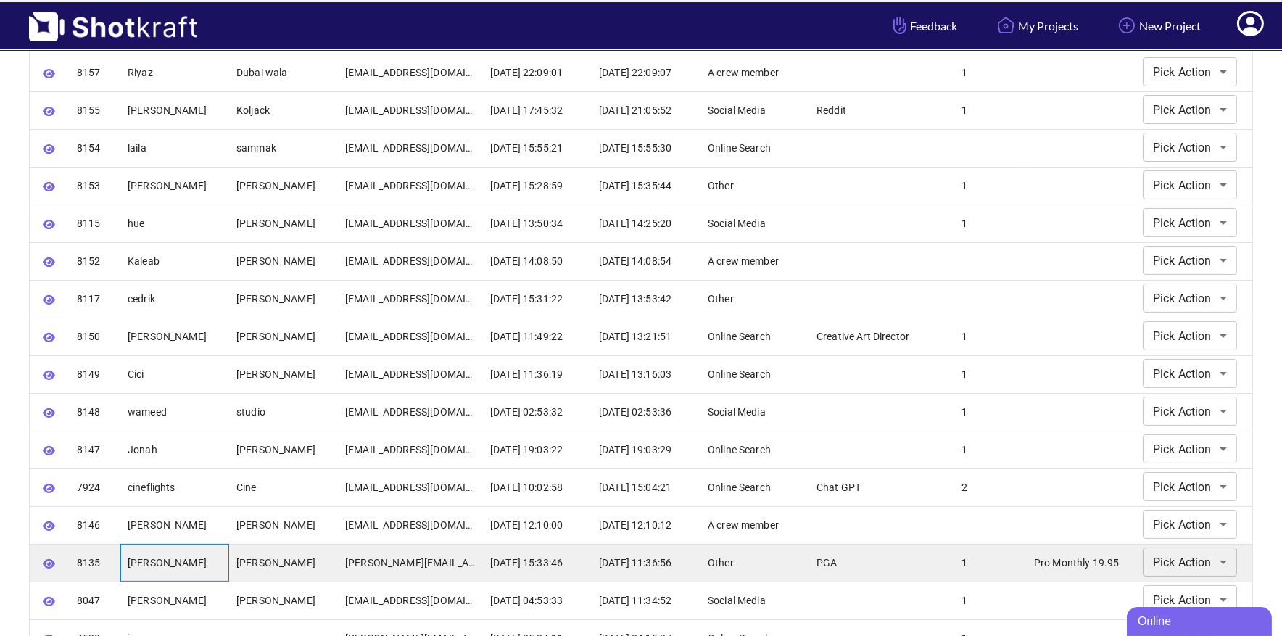
click at [215, 558] on div "[PERSON_NAME]" at bounding box center [174, 563] width 109 height 38
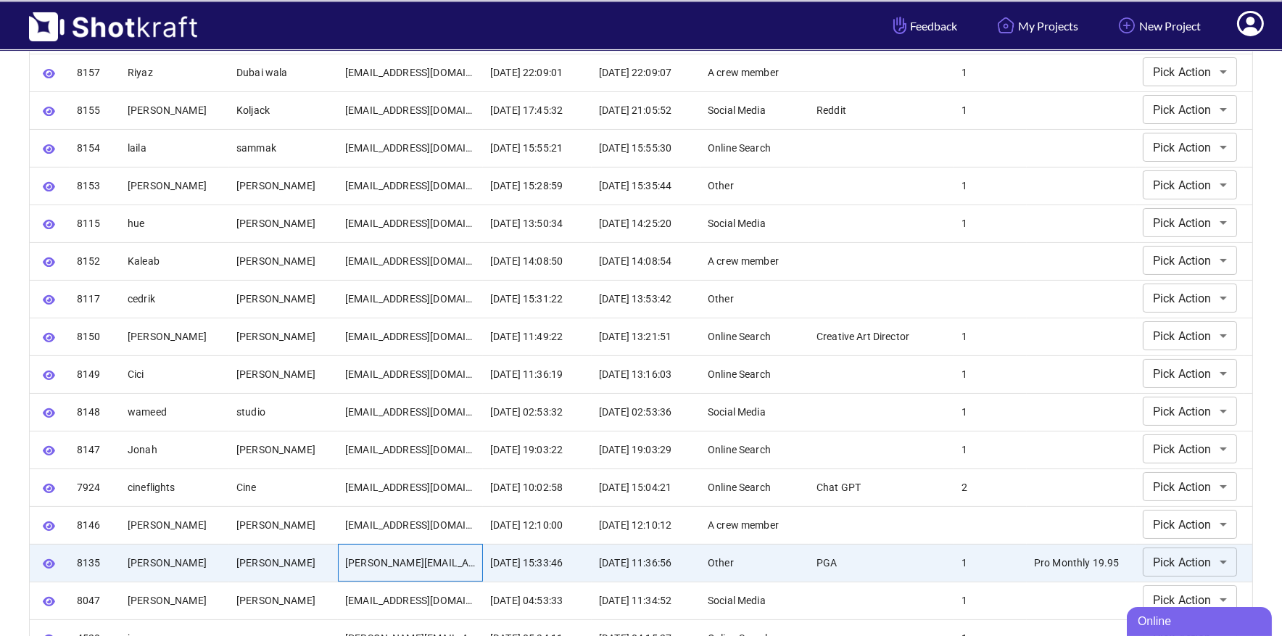
click at [371, 563] on div "[PERSON_NAME][EMAIL_ADDRESS][DOMAIN_NAME]" at bounding box center [410, 563] width 145 height 38
drag, startPoint x: 346, startPoint y: 560, endPoint x: 487, endPoint y: 571, distance: 141.1
click at [487, 571] on div "**********" at bounding box center [642, 563] width 1224 height 38
click at [51, 561] on icon "button" at bounding box center [49, 563] width 12 height 11
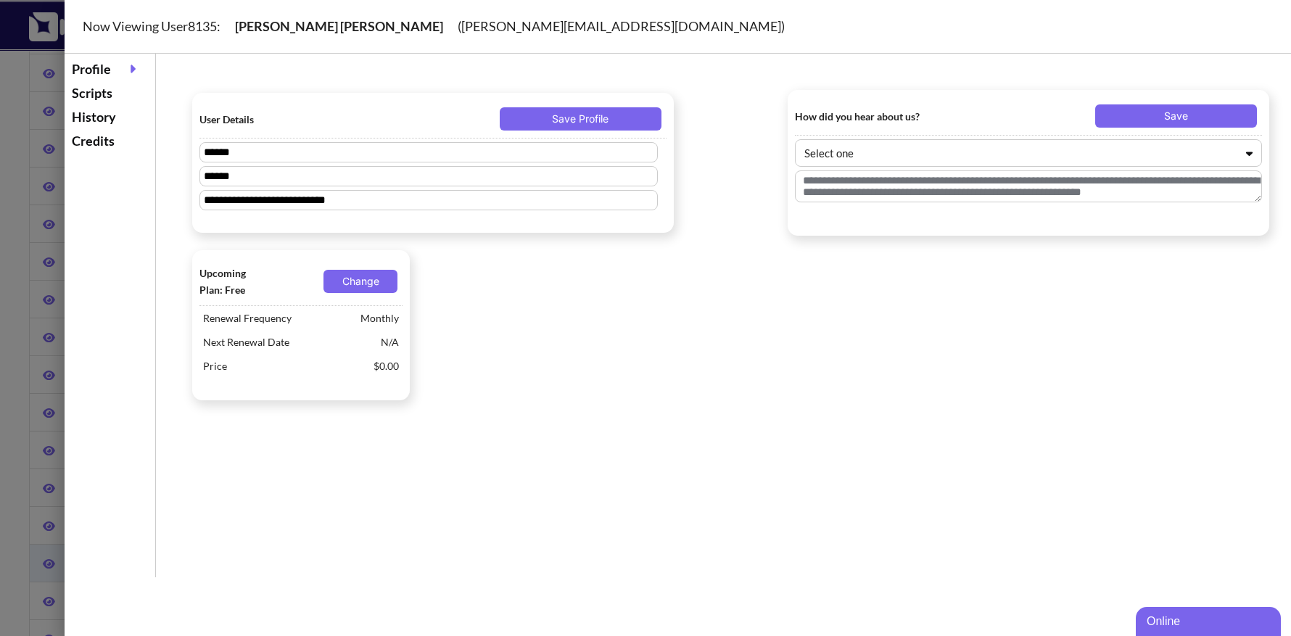
type textarea "***"
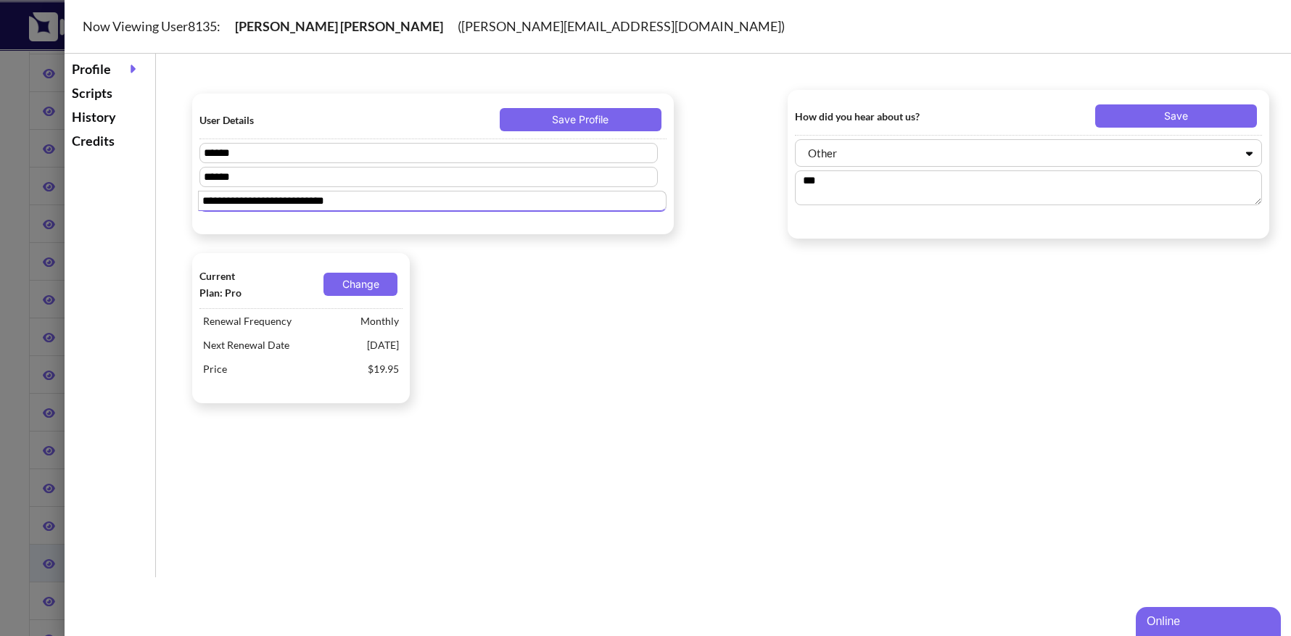
drag, startPoint x: 380, startPoint y: 199, endPoint x: 223, endPoint y: 192, distance: 157.6
click at [223, 192] on input "**********" at bounding box center [432, 201] width 469 height 20
click at [23, 187] on div at bounding box center [645, 318] width 1291 height 636
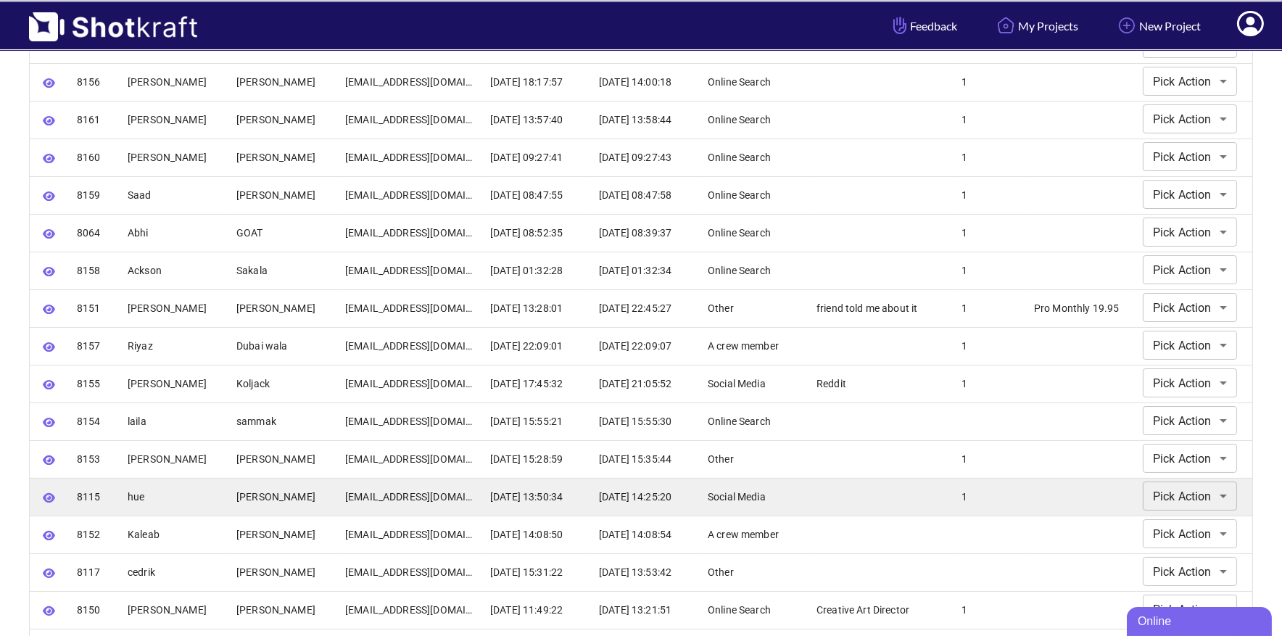
scroll to position [0, 0]
